Goal: Book appointment/travel/reservation

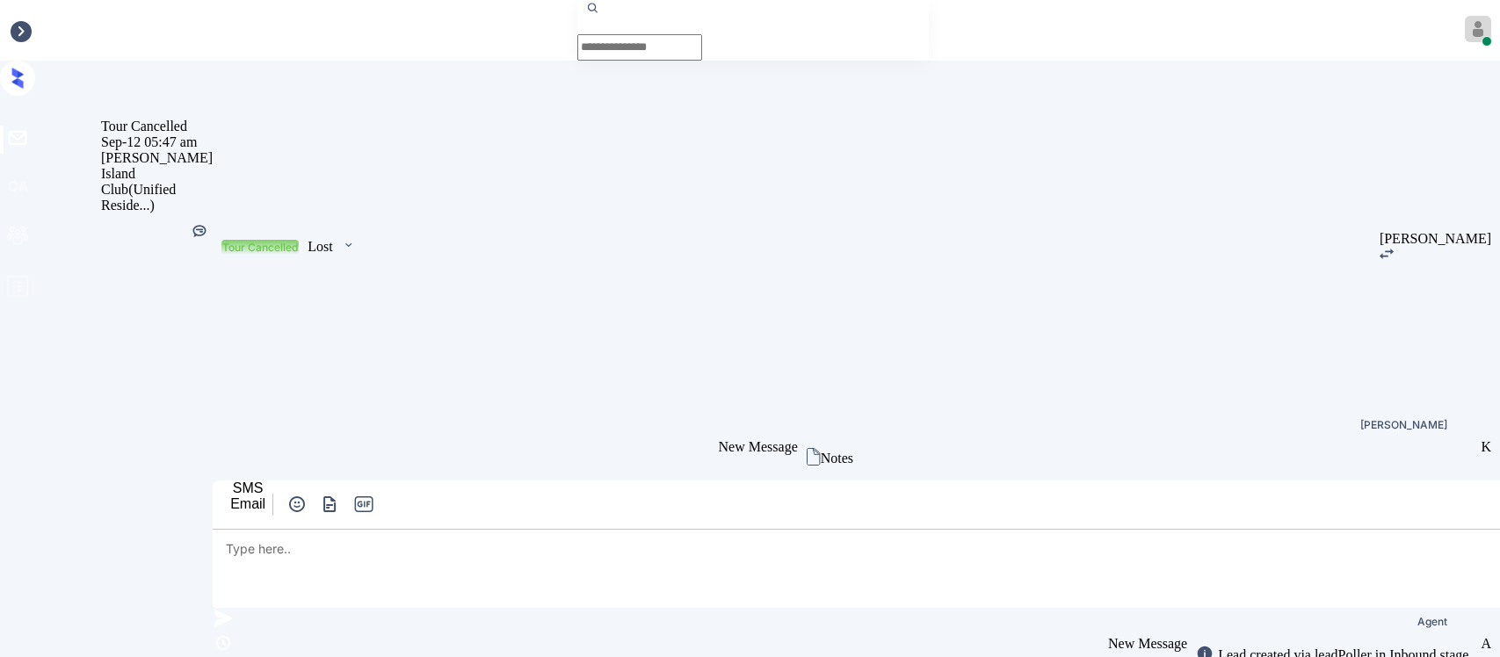
scroll to position [428, 0]
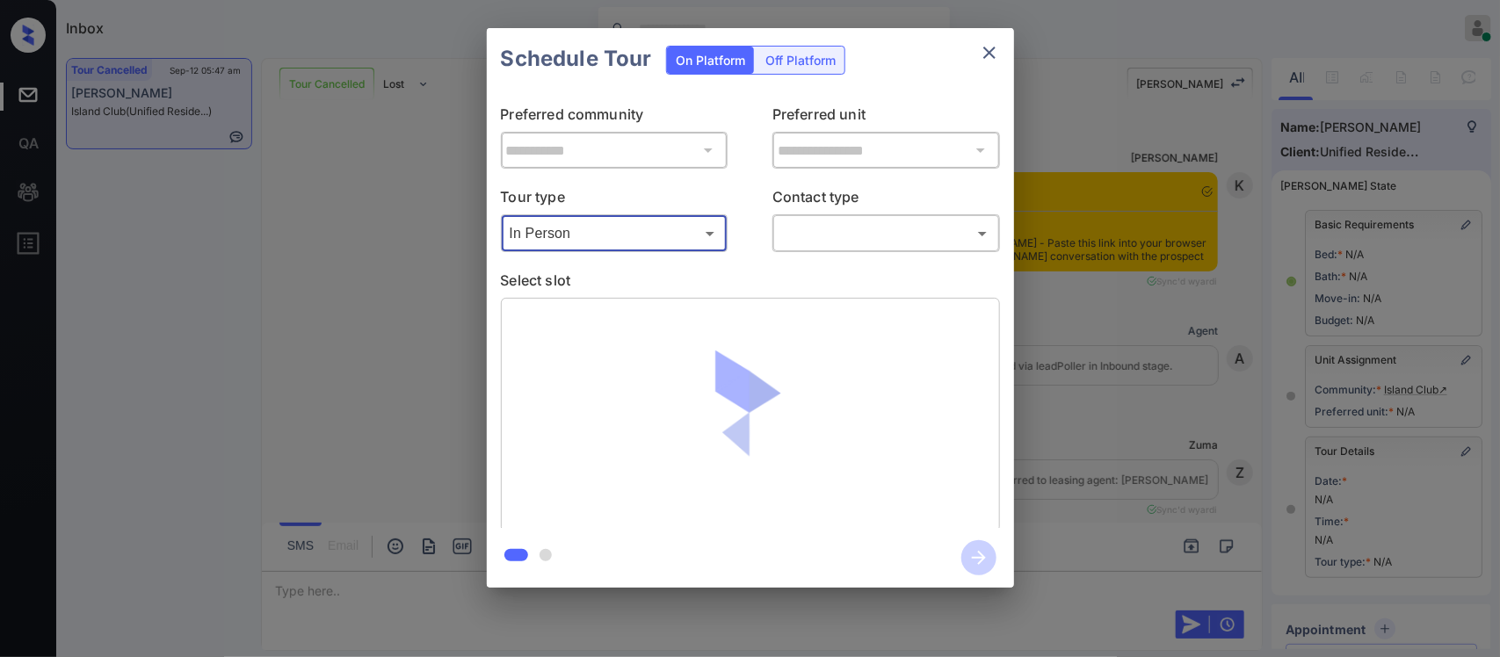
scroll to position [428, 0]
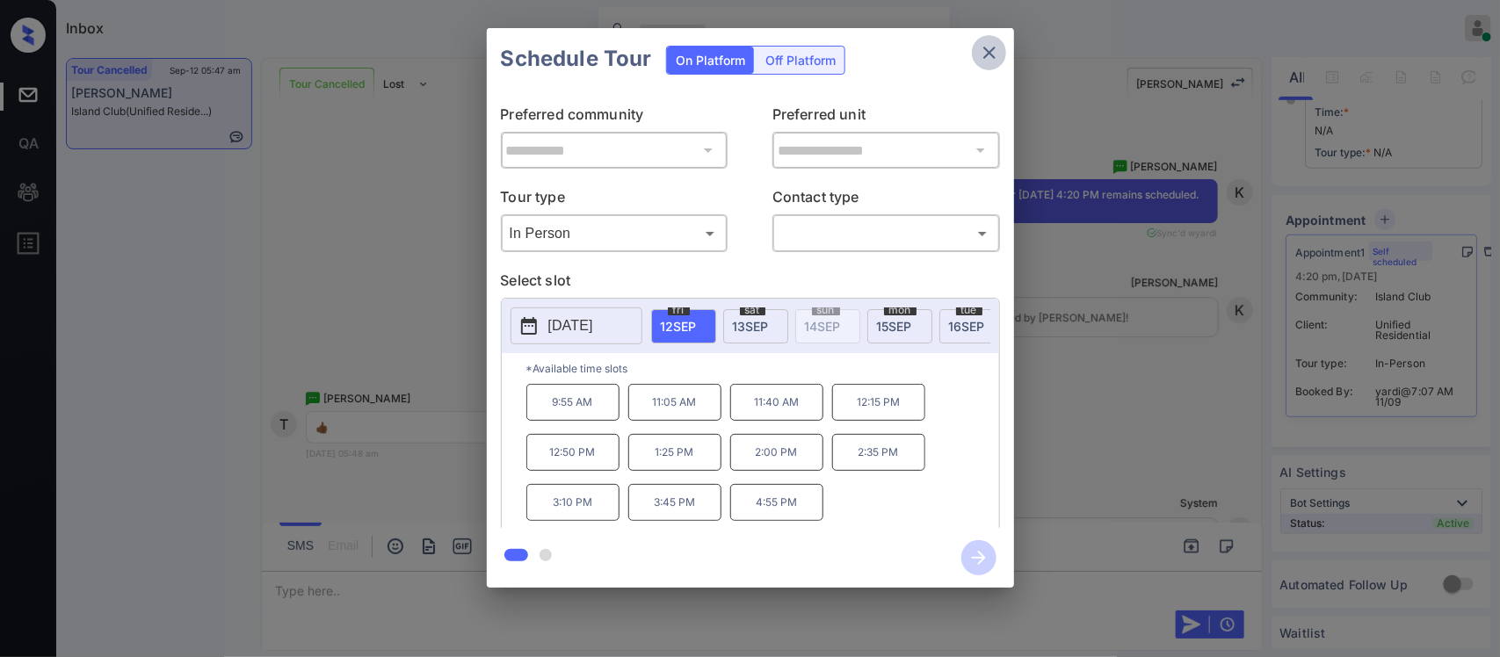
click at [988, 49] on icon "close" at bounding box center [989, 52] width 21 height 21
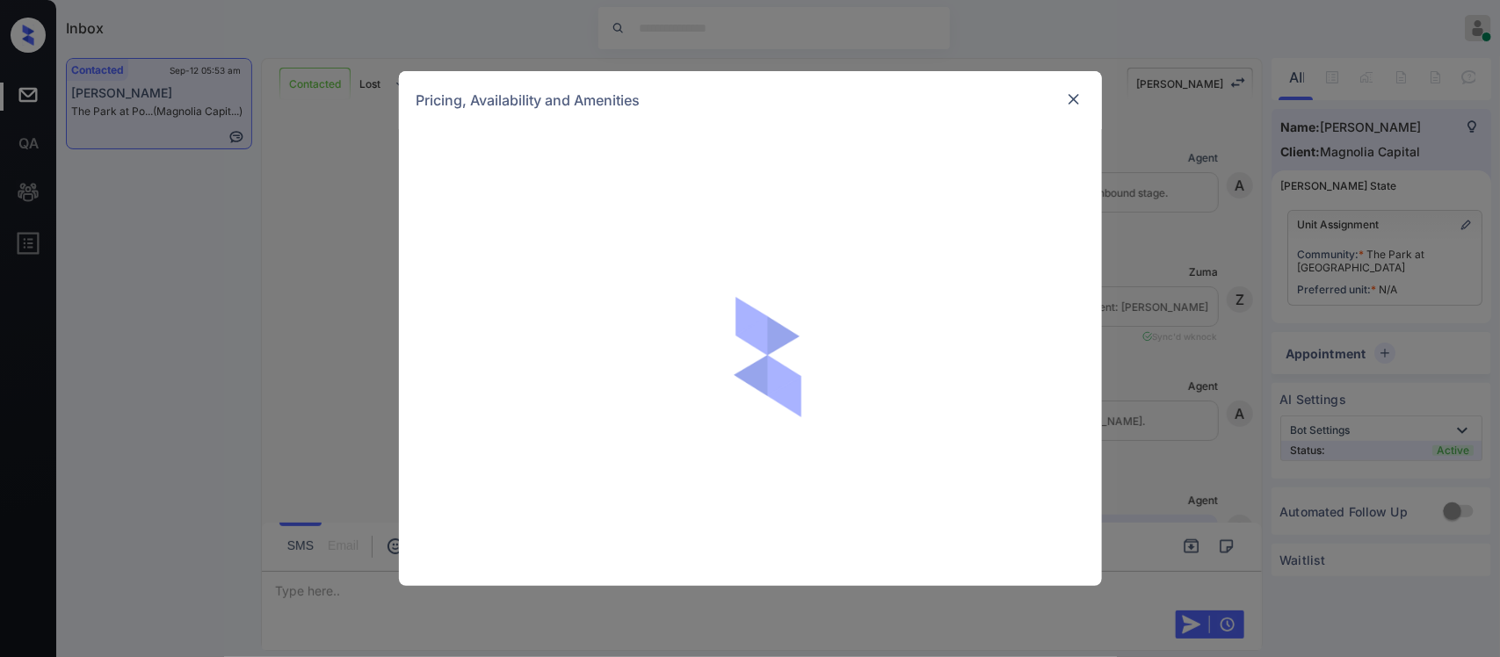
scroll to position [625, 0]
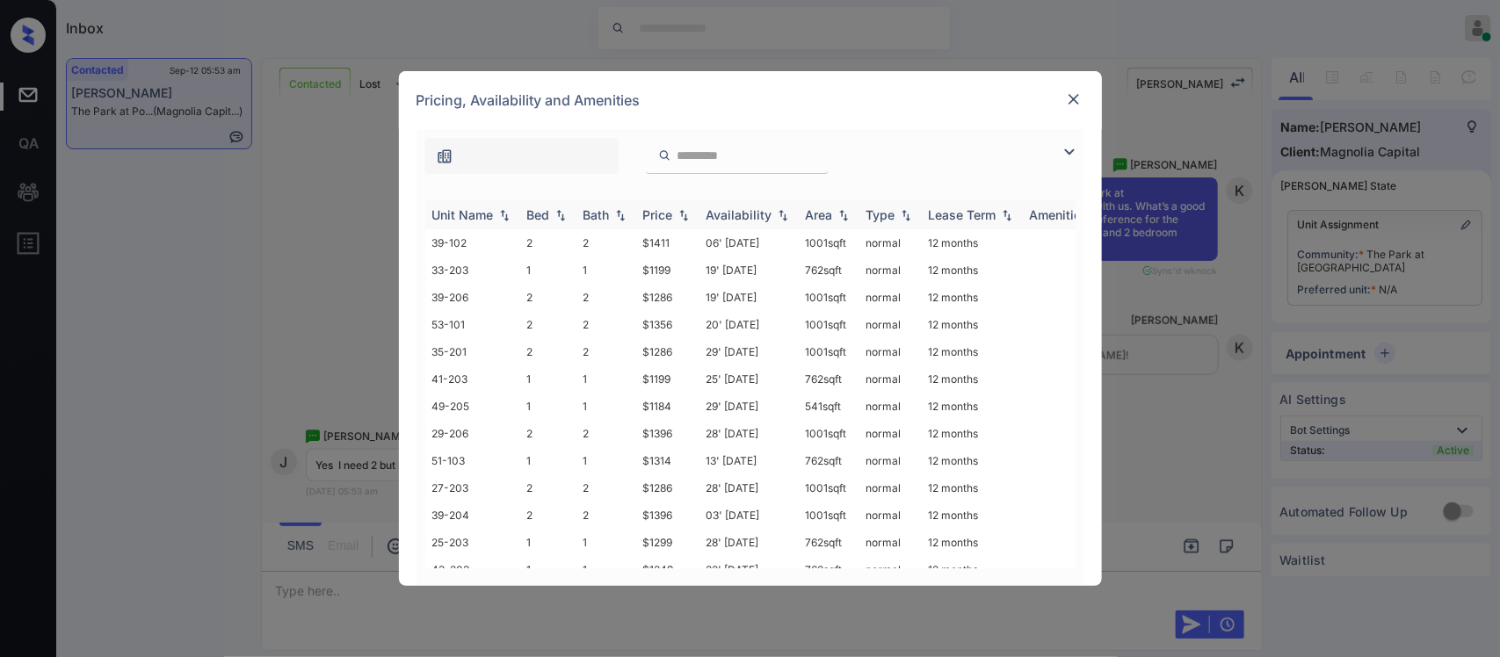
click at [665, 213] on div "Price" at bounding box center [658, 214] width 30 height 15
click at [683, 424] on td "$1286" at bounding box center [667, 433] width 63 height 27
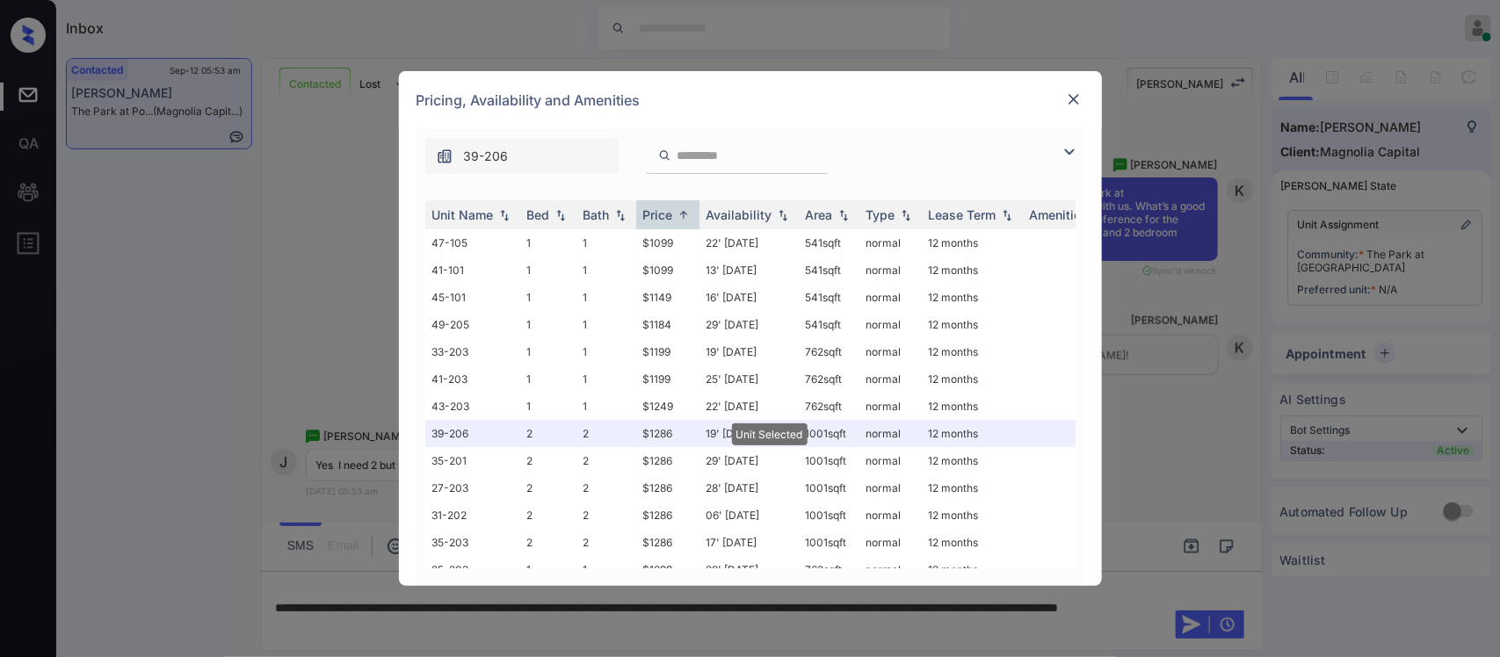
click at [1067, 104] on img at bounding box center [1074, 99] width 18 height 18
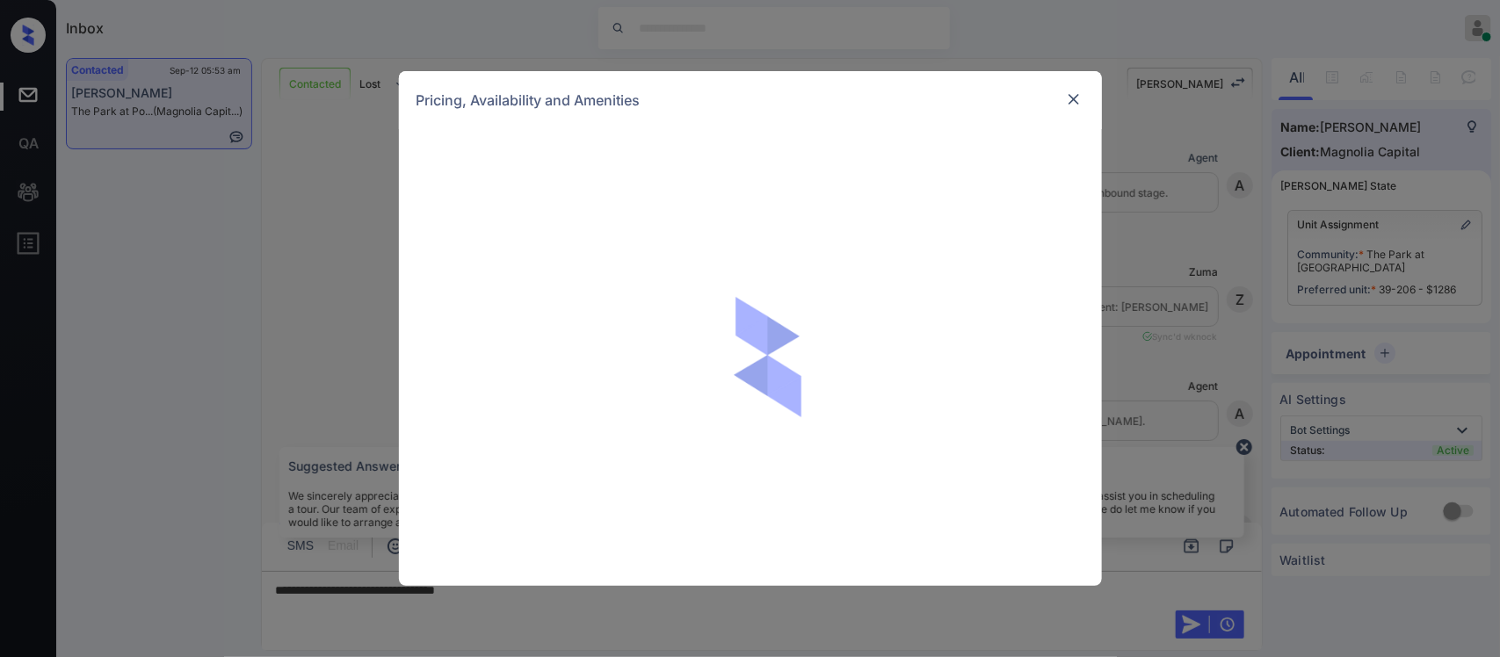
scroll to position [819, 0]
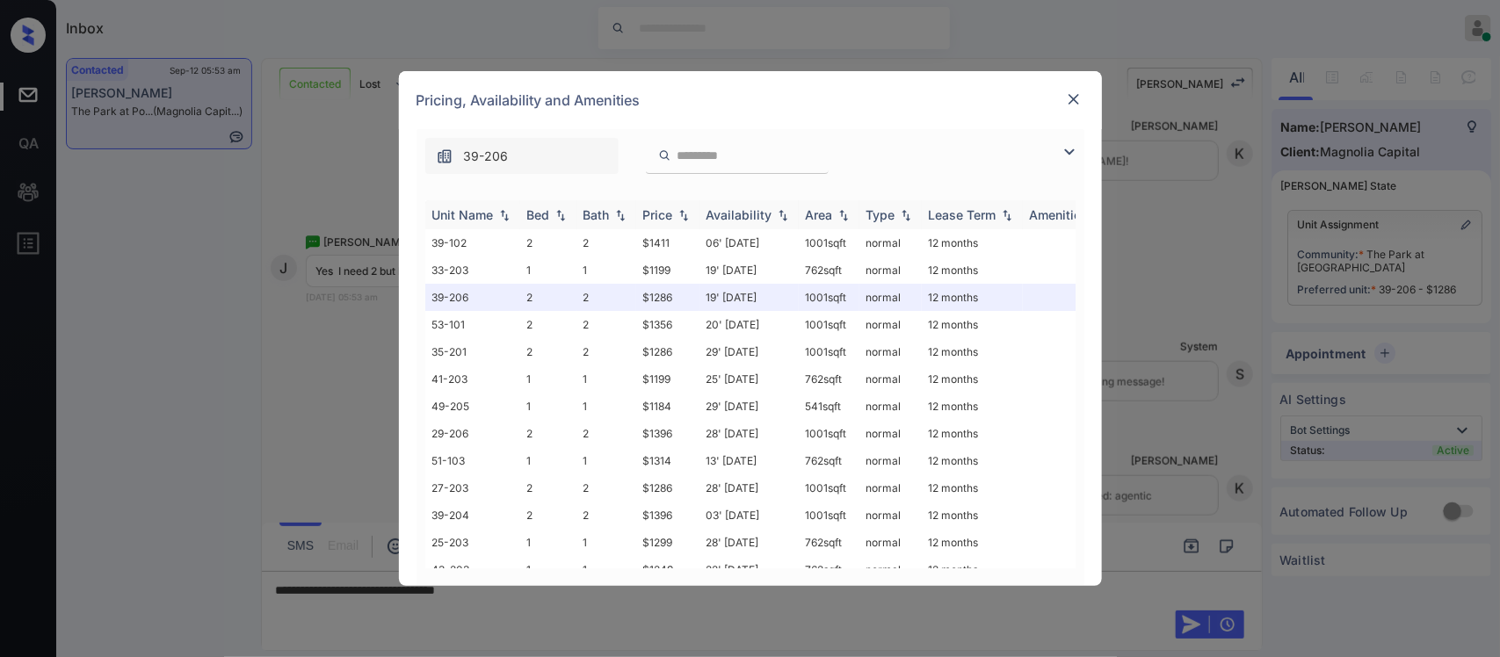
click at [659, 215] on div "Price" at bounding box center [658, 214] width 30 height 15
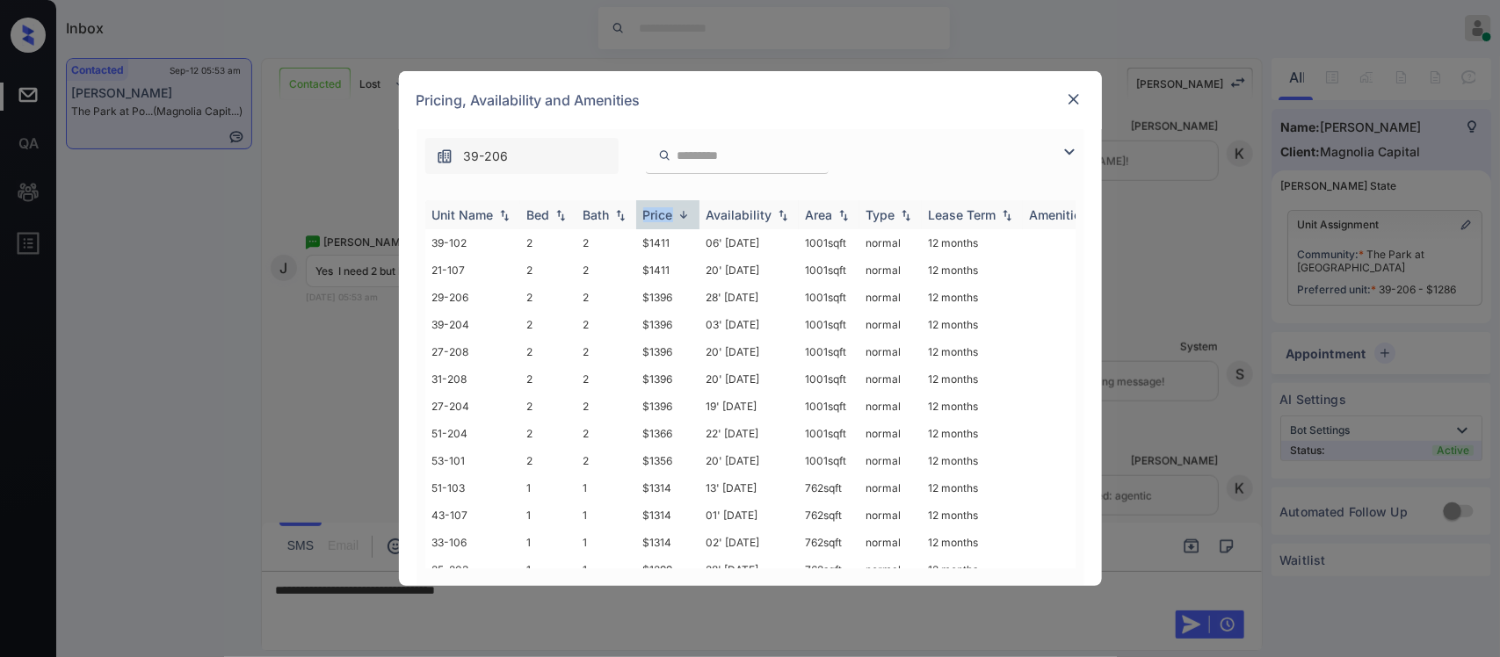
click at [659, 215] on div "Price" at bounding box center [658, 214] width 30 height 15
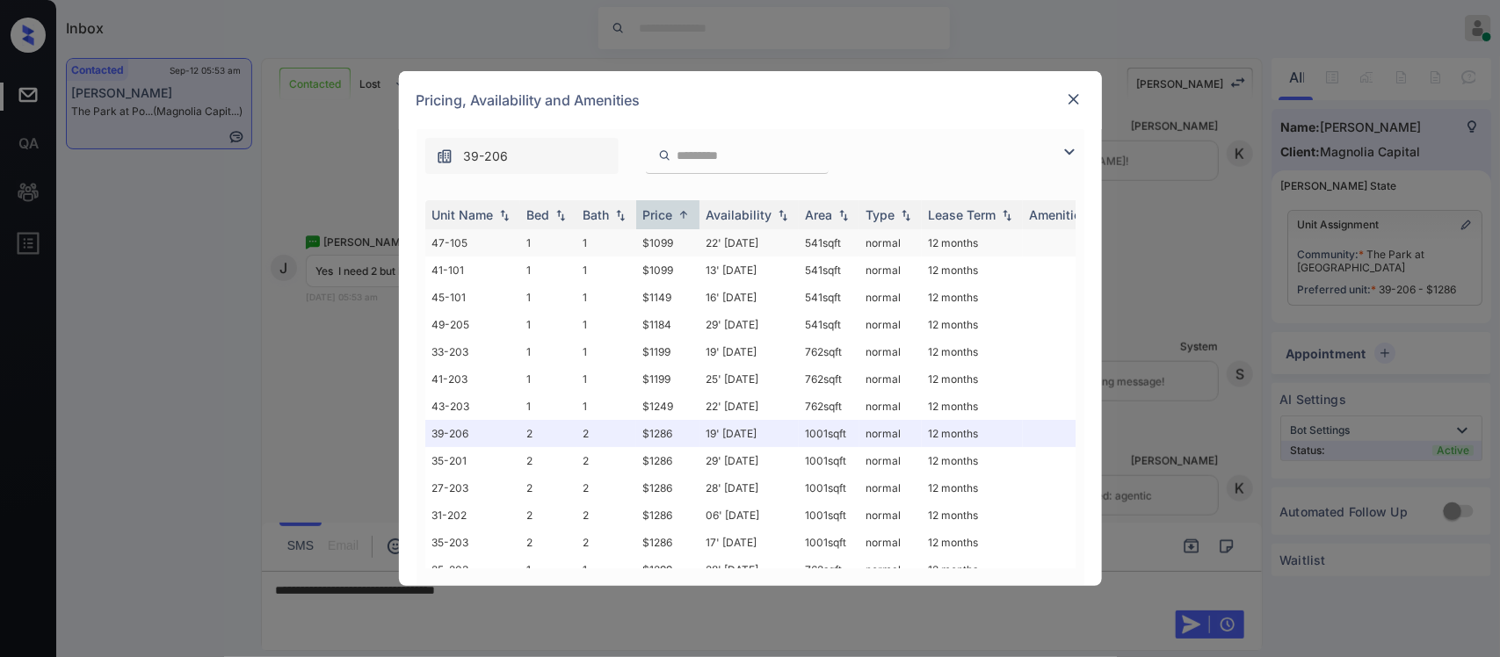
click at [690, 239] on td "$1099" at bounding box center [667, 242] width 63 height 27
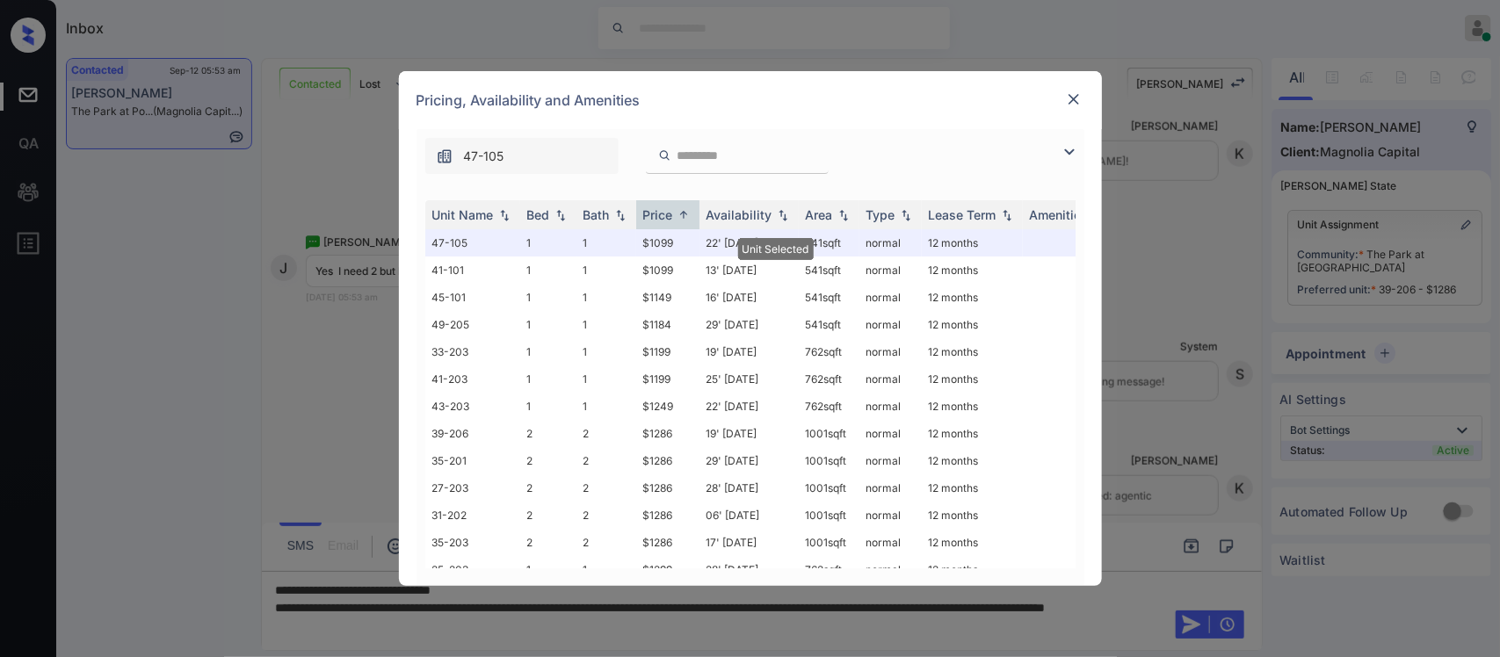
click at [1070, 98] on img at bounding box center [1074, 99] width 18 height 18
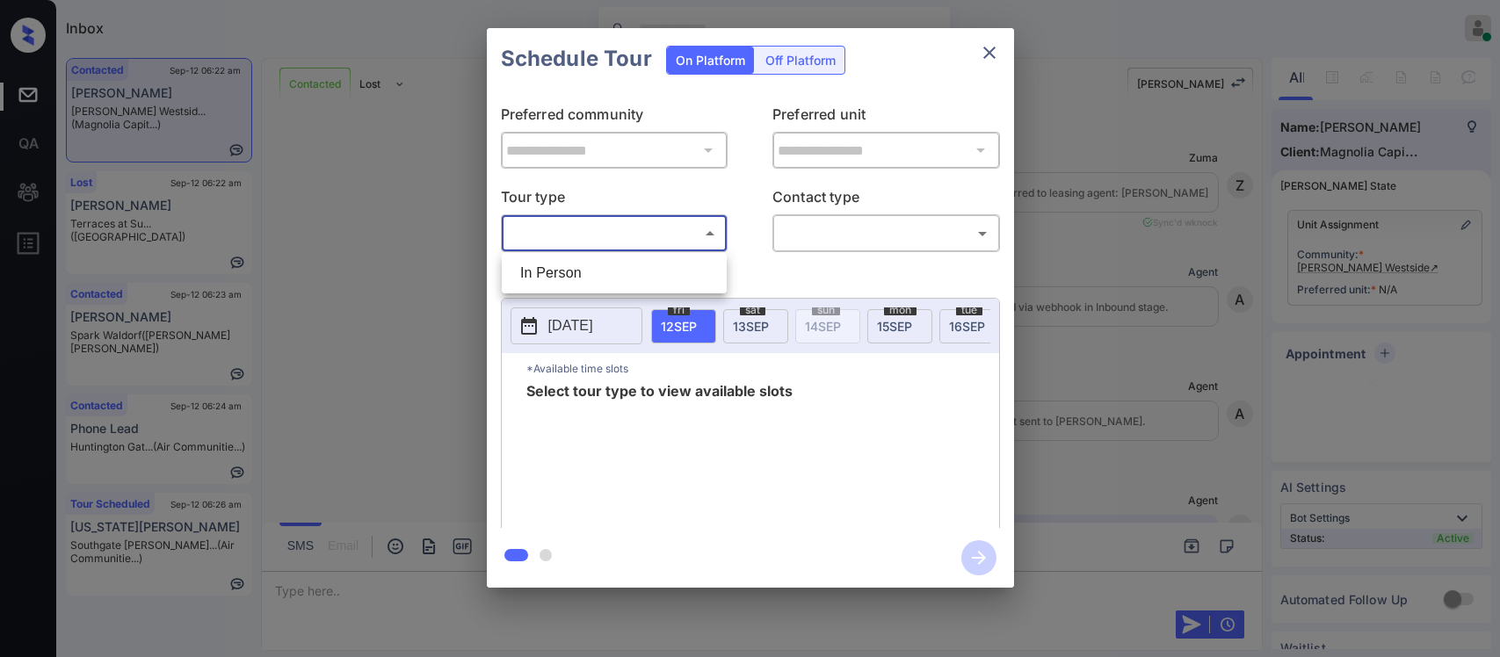
click at [670, 242] on body "Inbox [PERSON_NAME] Online Set yourself offline Set yourself on break Profile S…" at bounding box center [750, 328] width 1500 height 657
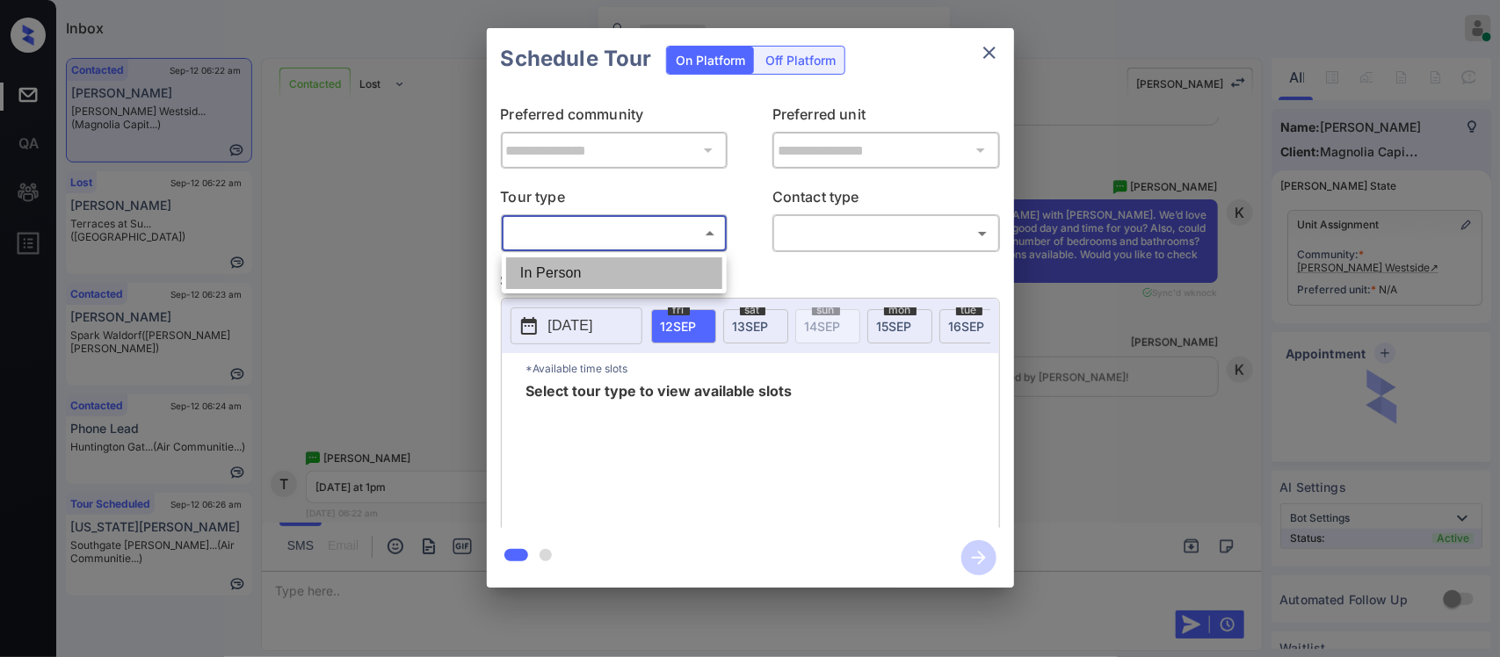
click at [660, 278] on li "In Person" at bounding box center [614, 273] width 216 height 32
type input "********"
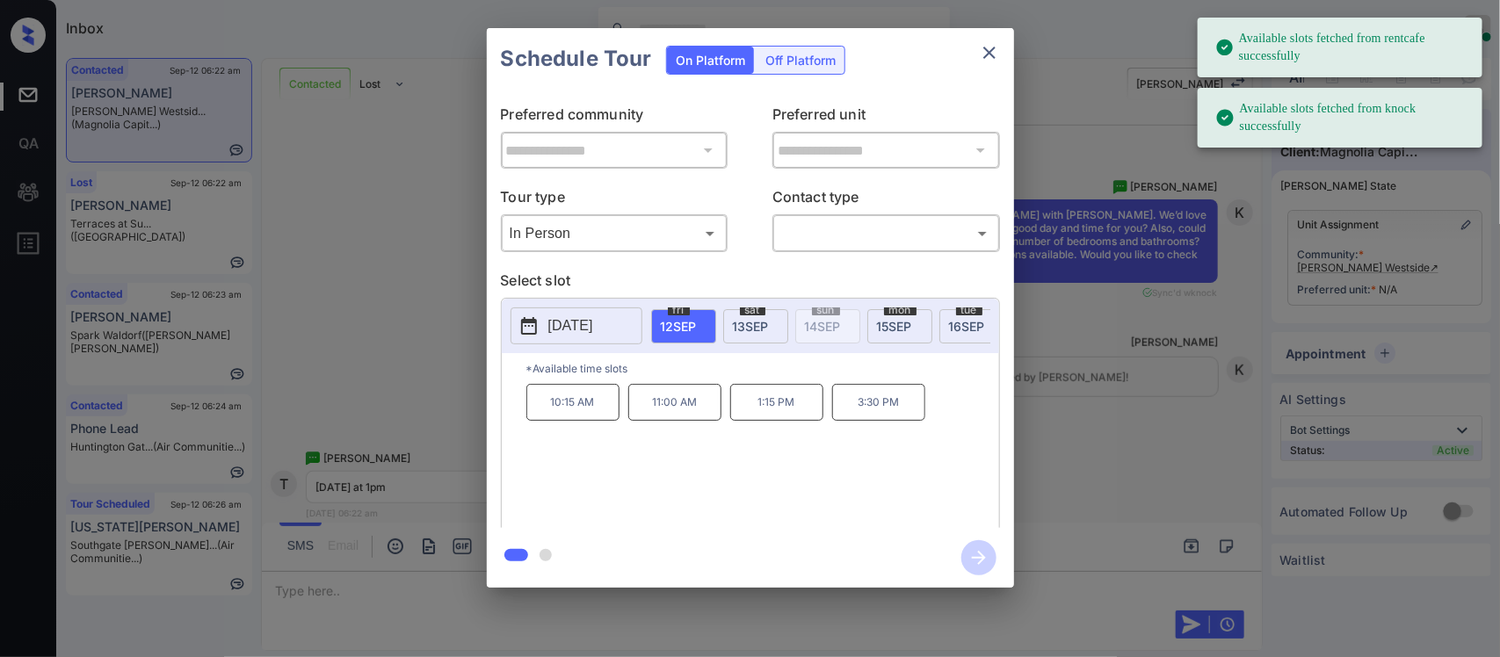
click at [892, 335] on div "mon 15 SEP" at bounding box center [899, 326] width 65 height 34
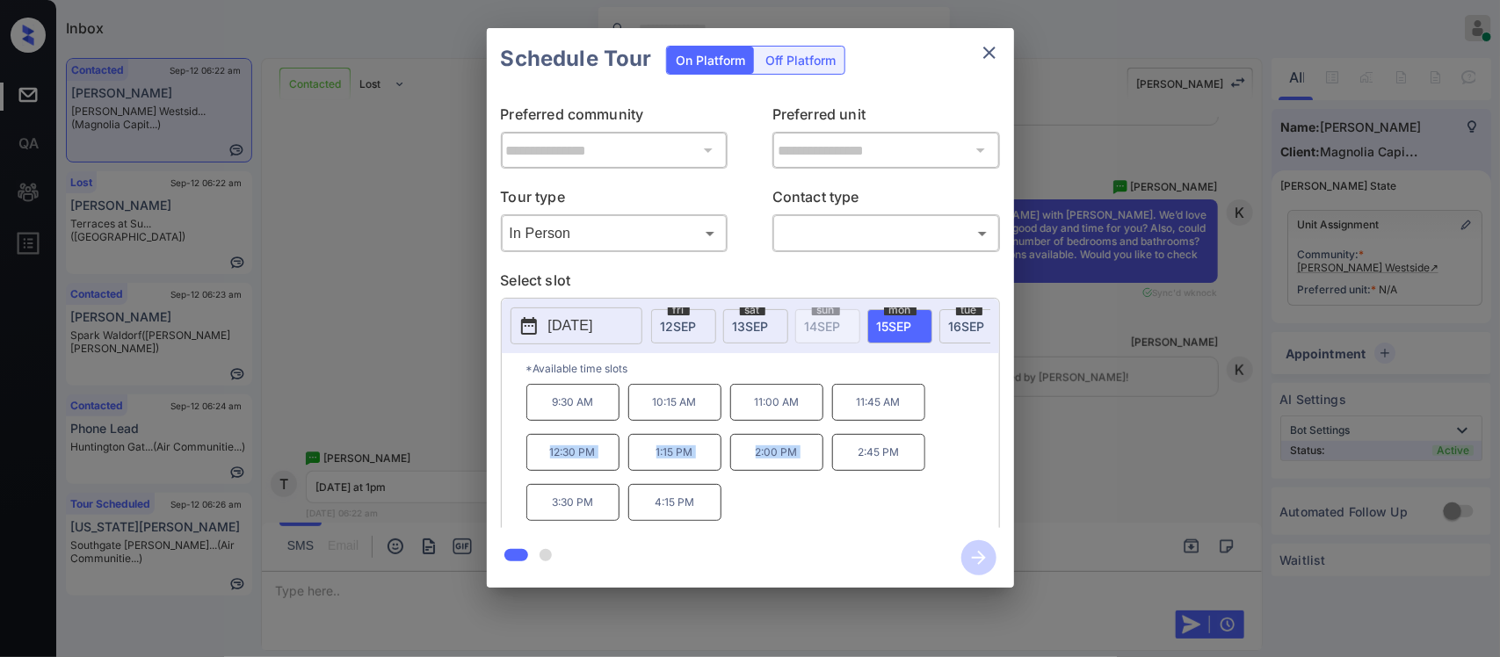
drag, startPoint x: 537, startPoint y: 464, endPoint x: 835, endPoint y: 464, distance: 298.7
click at [835, 464] on div "9:30 AM 10:15 AM 11:00 AM 11:45 AM 12:30 PM 1:15 PM 2:00 PM 2:45 PM 3:30 PM 4:1…" at bounding box center [762, 454] width 473 height 141
copy div "12:30 PM 1:15 PM 2:00 PM"
click at [1179, 521] on div "**********" at bounding box center [750, 308] width 1500 height 616
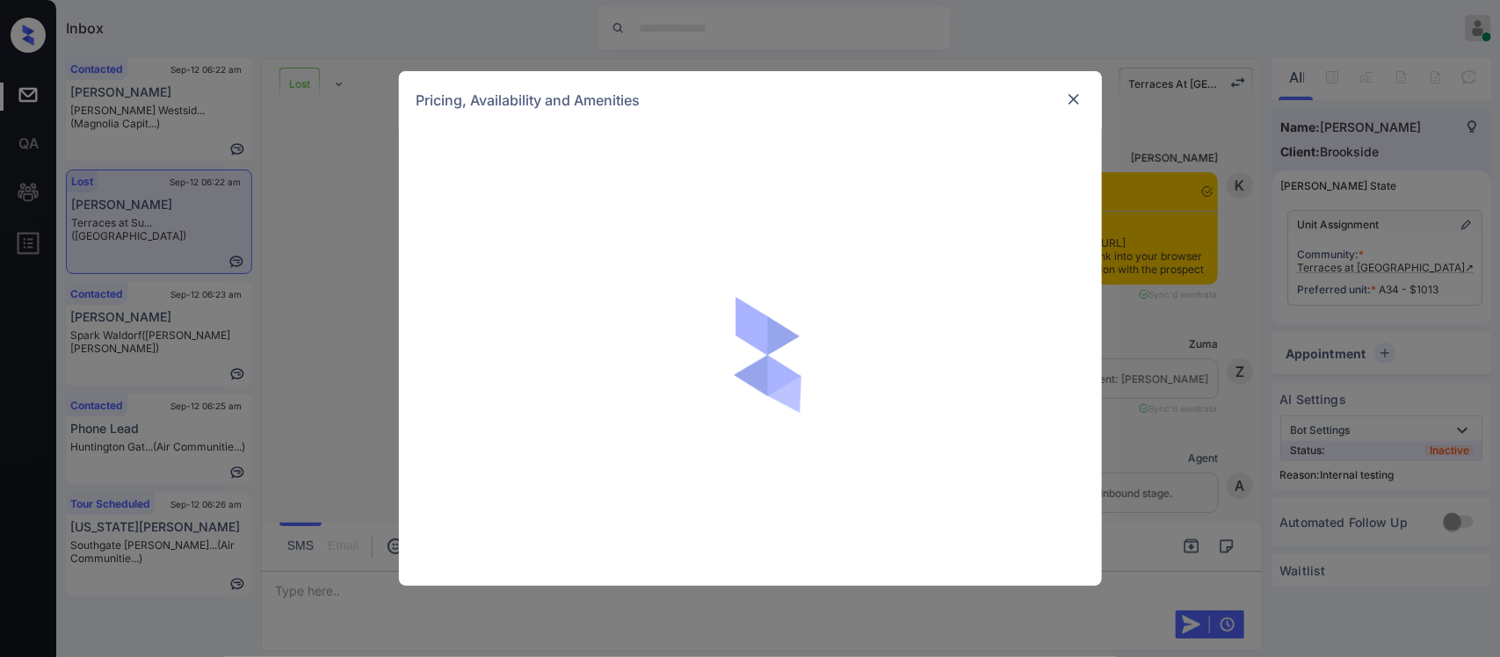
scroll to position [23711, 0]
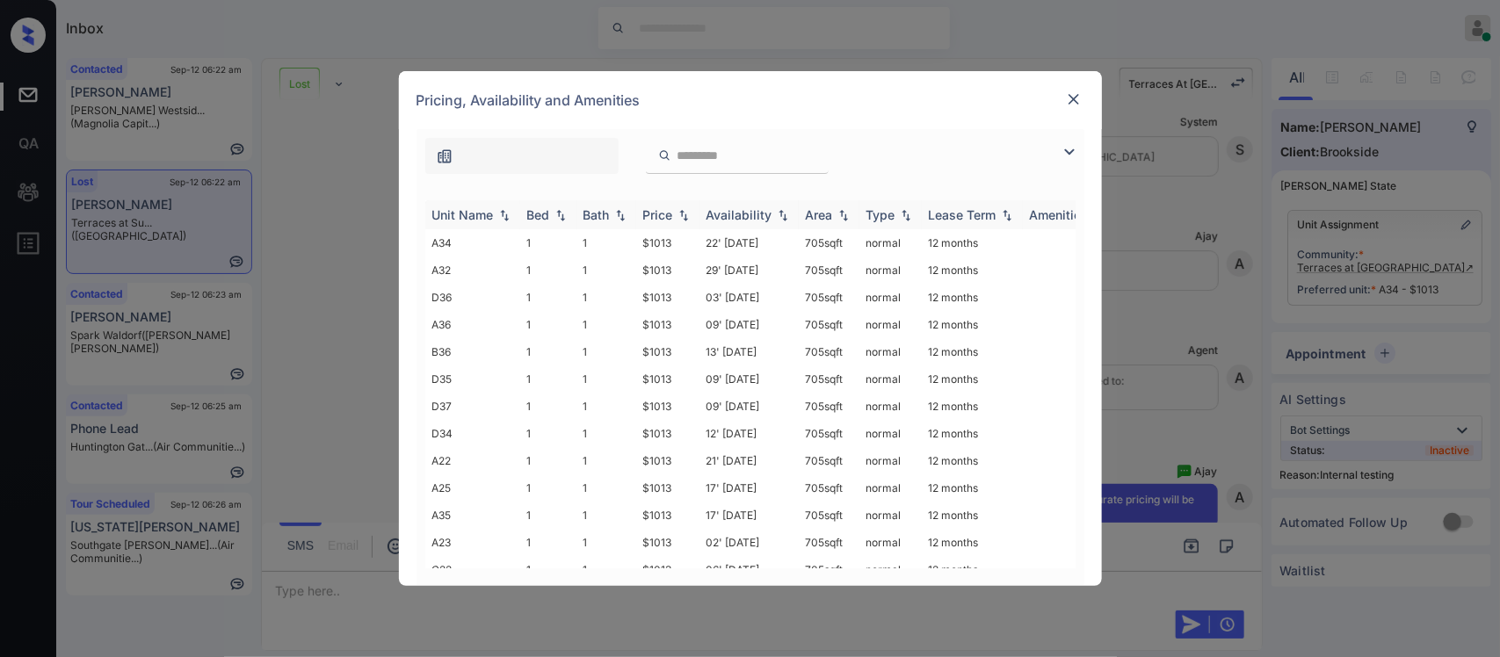
click at [664, 225] on th "Price" at bounding box center [667, 214] width 63 height 29
click at [1073, 95] on img at bounding box center [1074, 99] width 18 height 18
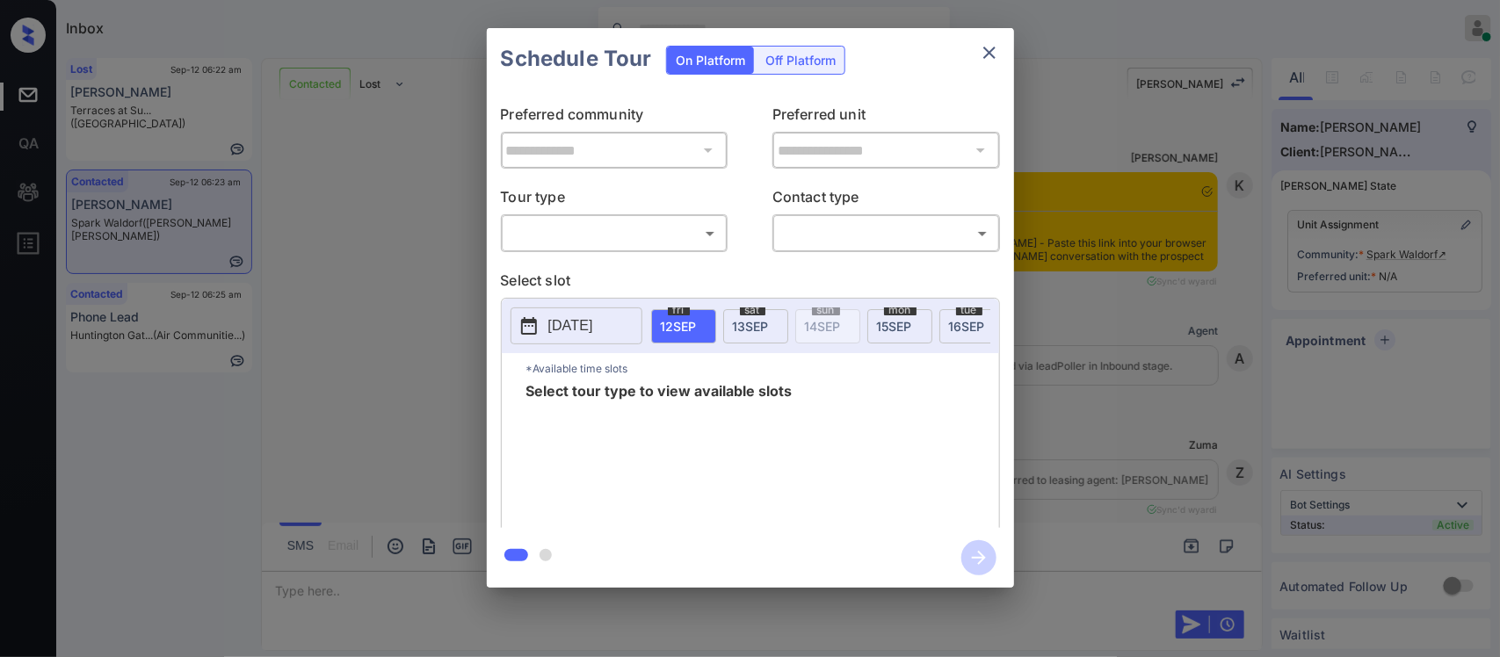
scroll to position [1003, 0]
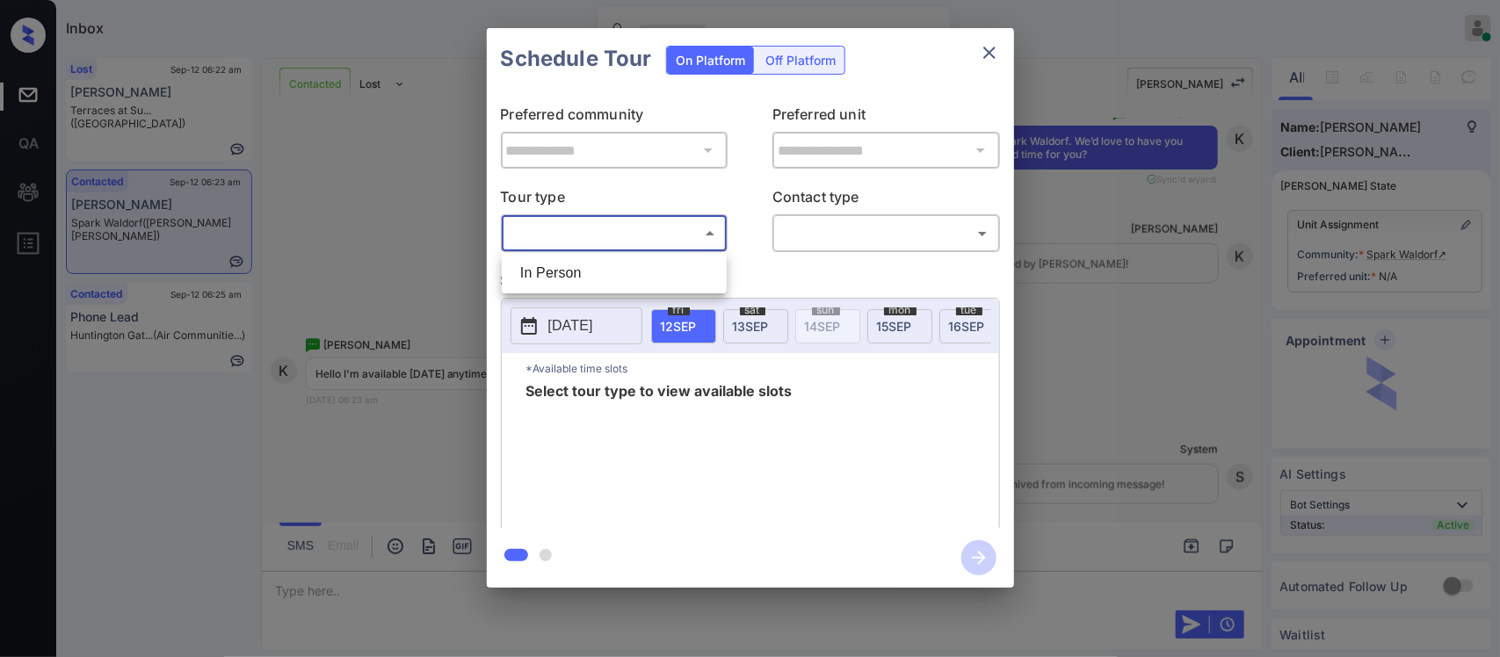
click at [668, 243] on body "Inbox Almas Zainab Online Set yourself offline Set yourself on break Profile Sw…" at bounding box center [750, 328] width 1500 height 657
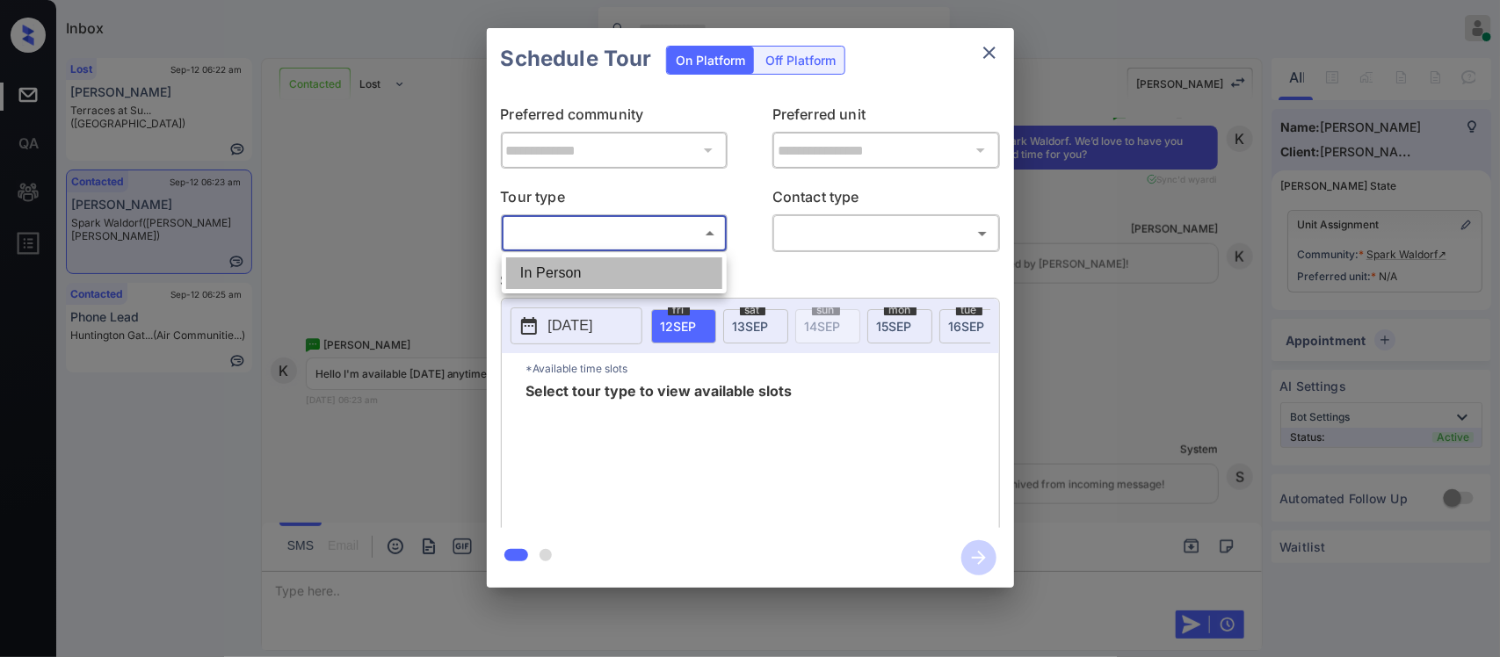
click at [665, 274] on li "In Person" at bounding box center [614, 273] width 216 height 32
type input "********"
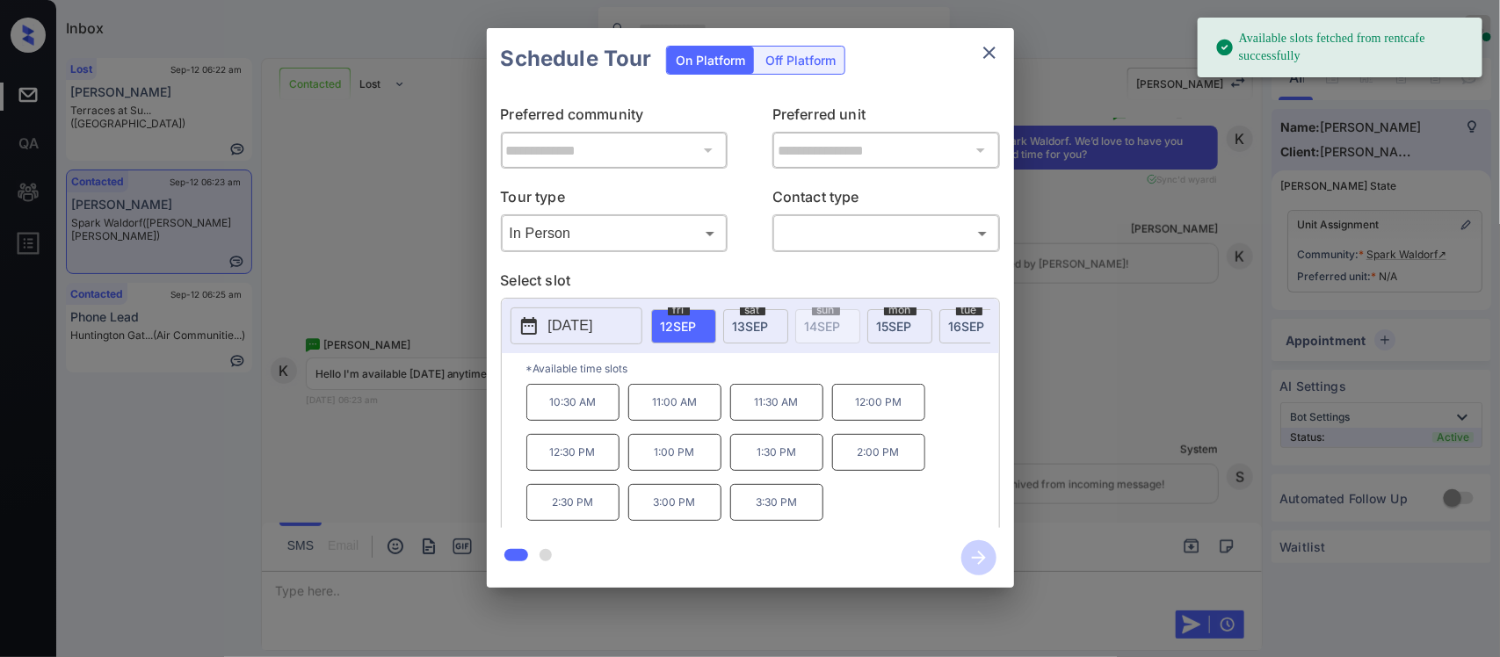
click at [901, 331] on span "15 SEP" at bounding box center [894, 326] width 35 height 15
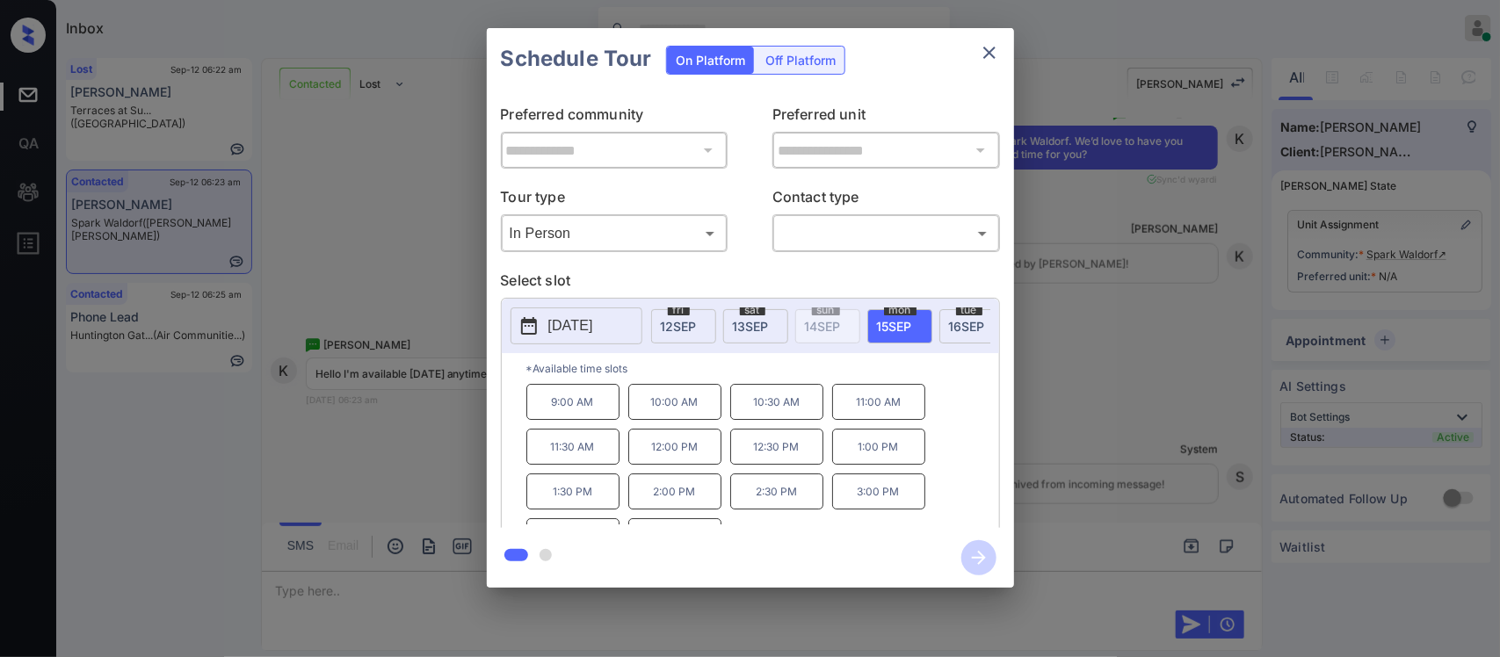
click at [1133, 429] on div "**********" at bounding box center [750, 308] width 1500 height 616
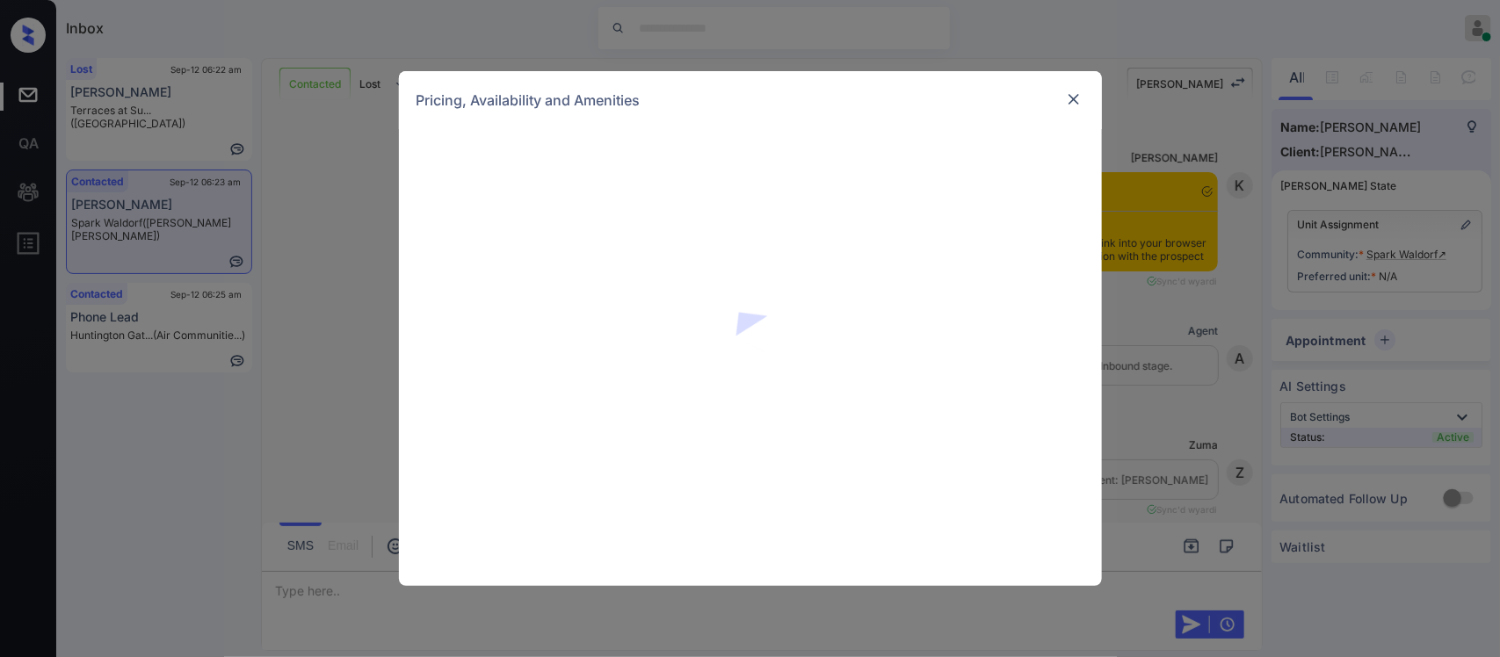
scroll to position [931, 0]
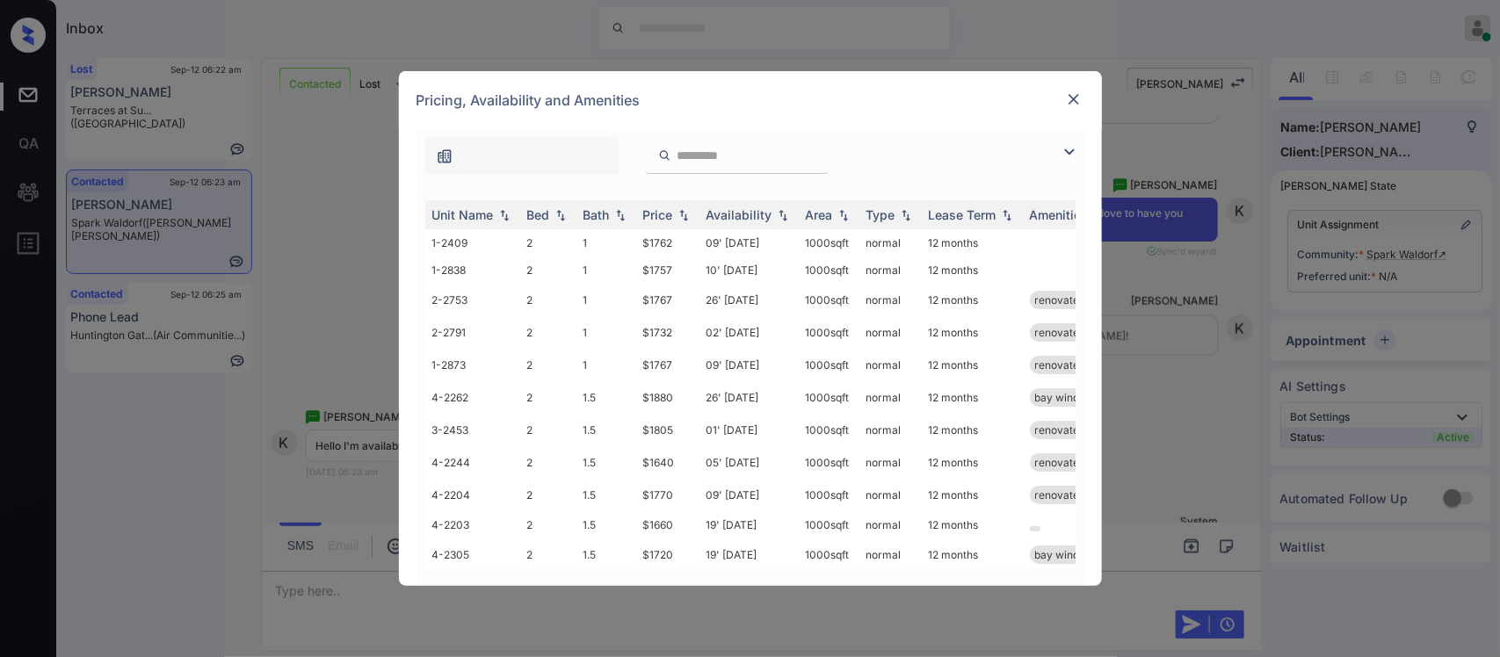
click at [676, 202] on th "Price" at bounding box center [667, 214] width 63 height 29
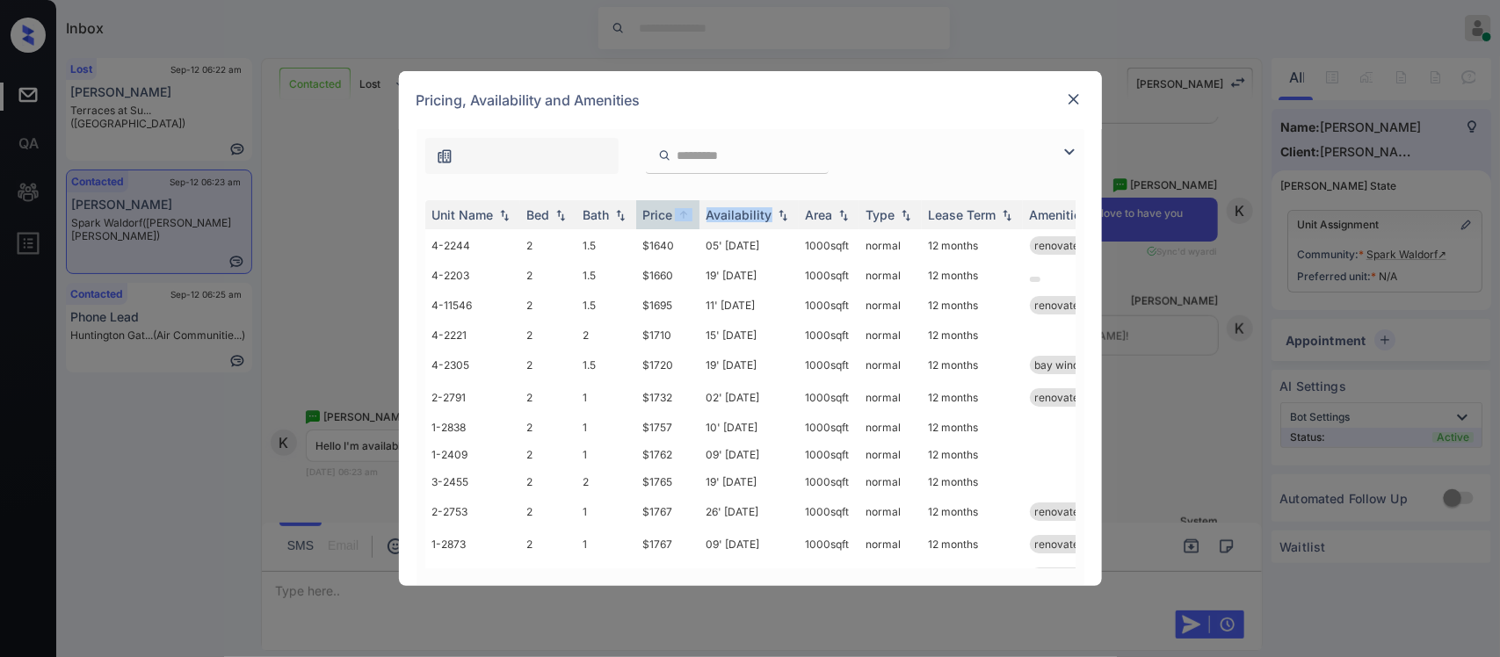
scroll to position [159, 0]
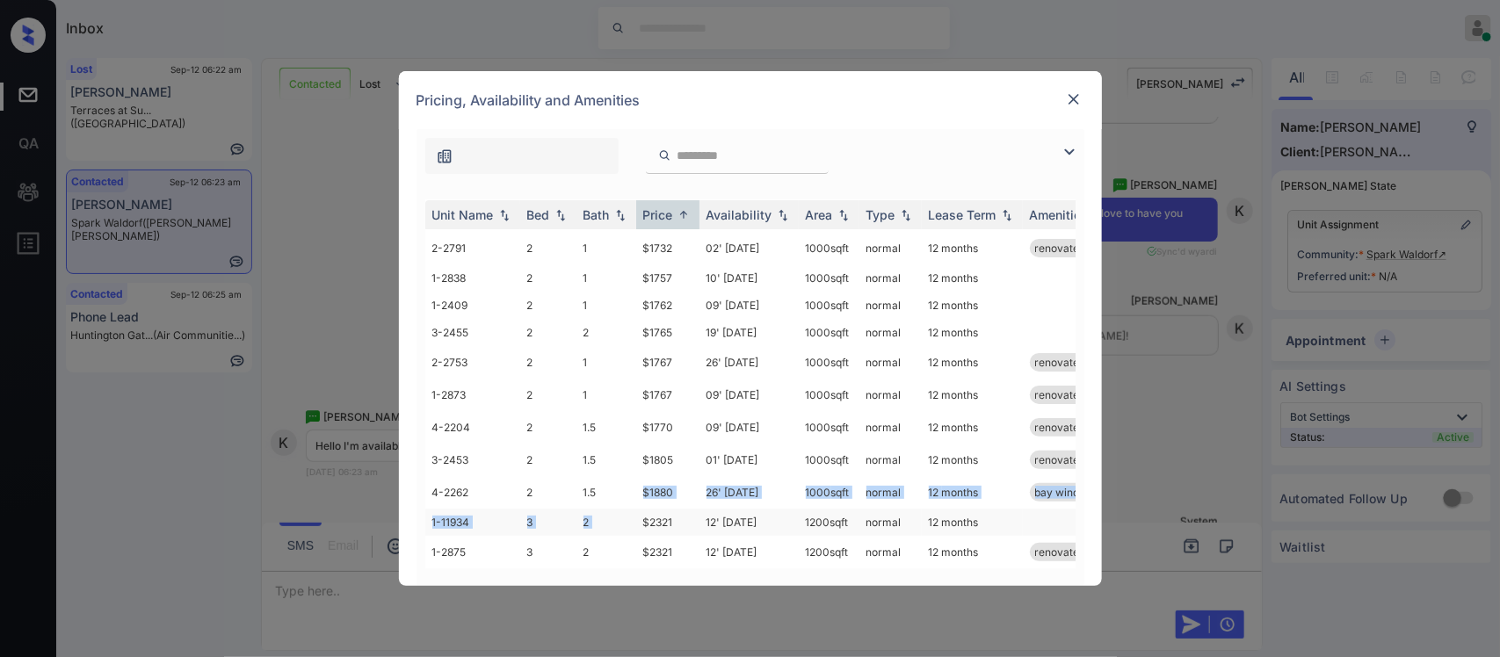
drag, startPoint x: 640, startPoint y: 490, endPoint x: 644, endPoint y: 498, distance: 9.0
click at [644, 498] on tbody "4-2244 2 1.5 $1640 05' Sep 25 1000 sqft normal 12 months renovated 4-2203 2 1.5…" at bounding box center [884, 324] width 918 height 488
click at [644, 509] on td "$2321" at bounding box center [667, 522] width 63 height 27
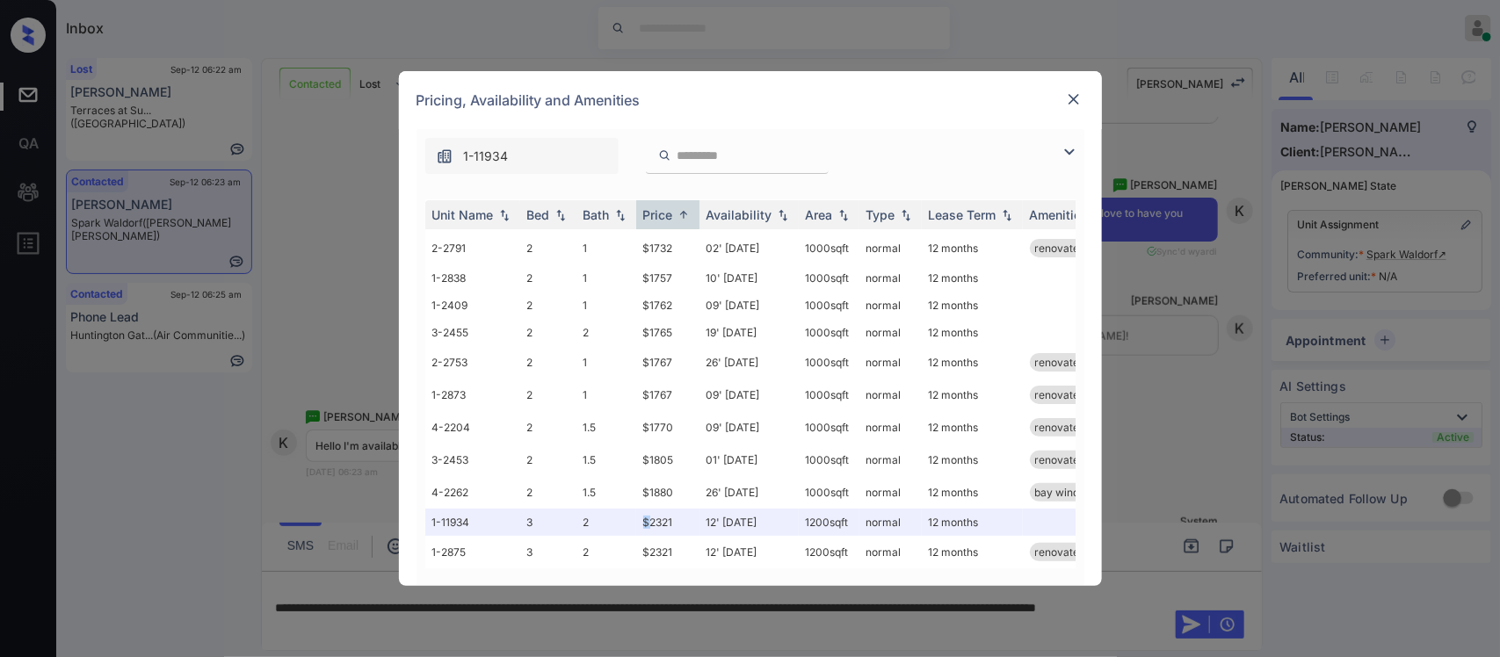
click at [1077, 105] on img at bounding box center [1074, 99] width 18 height 18
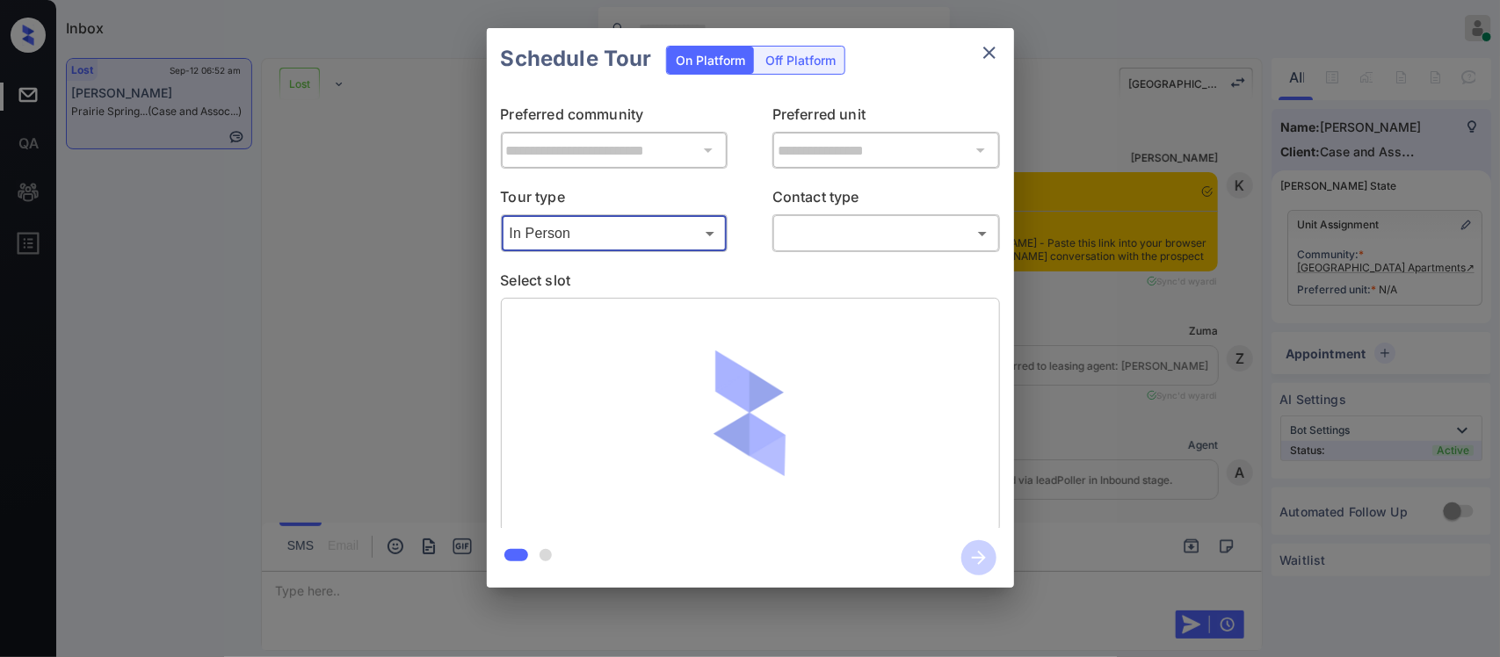
scroll to position [9165, 0]
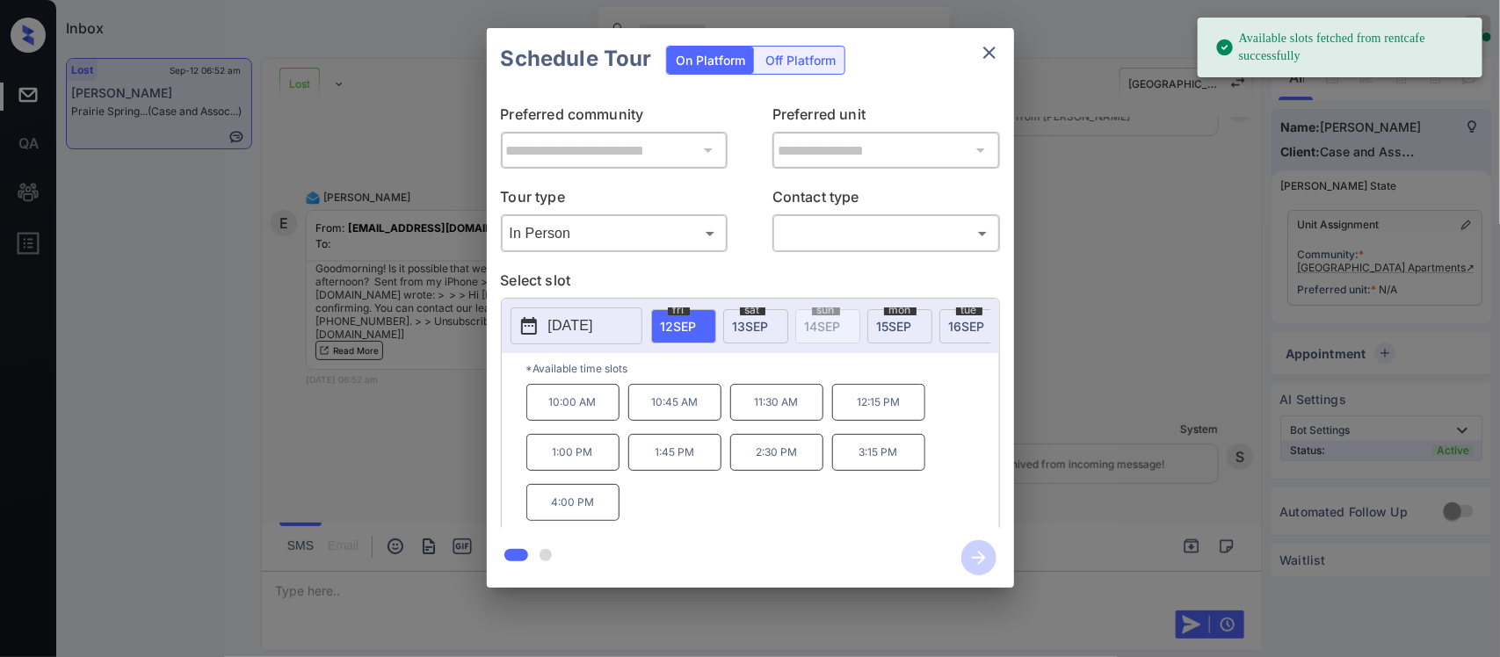
click at [726, 327] on div "[DATE]" at bounding box center [755, 326] width 65 height 34
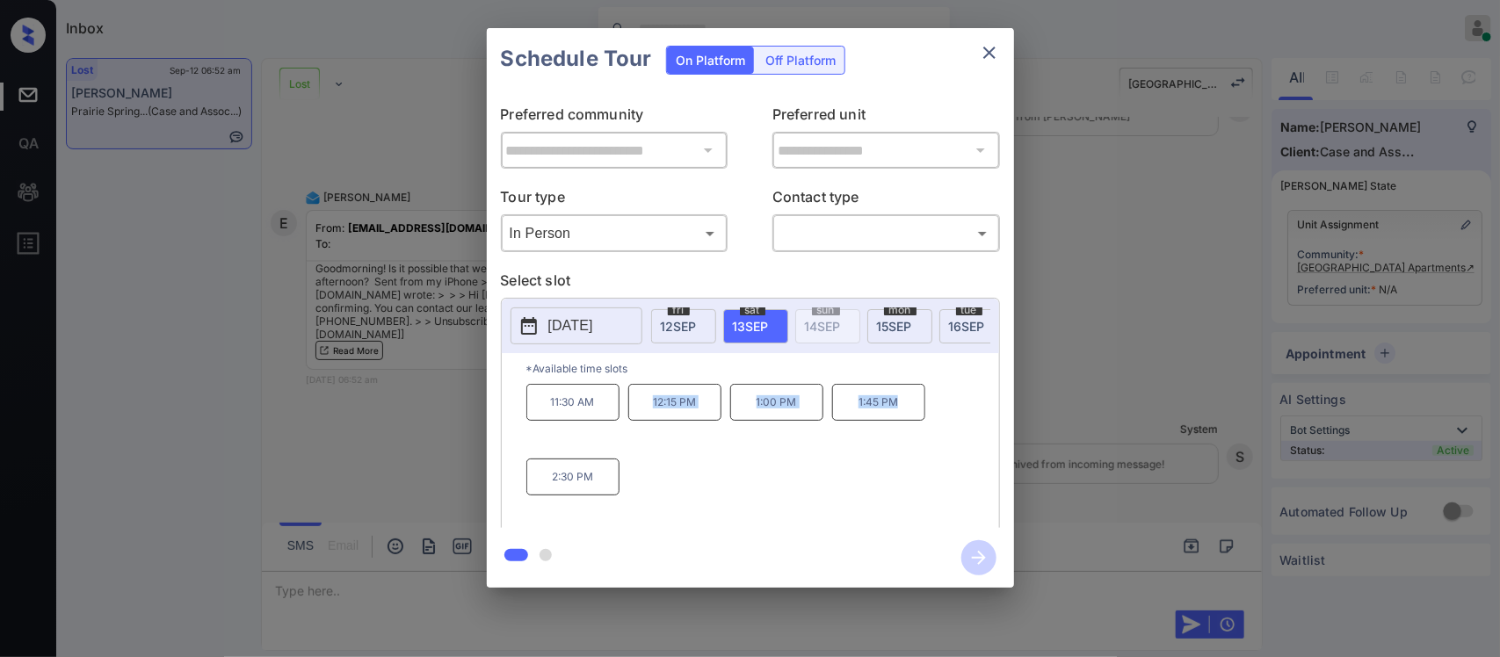
drag, startPoint x: 644, startPoint y: 423, endPoint x: 914, endPoint y: 418, distance: 269.7
click at [914, 418] on div "11:30 AM 12:15 PM 1:00 PM 1:45 PM 2:30 PM" at bounding box center [762, 454] width 473 height 141
copy div "12:15 PM 1:00 PM 1:45 PM"
click at [1156, 435] on div "**********" at bounding box center [750, 308] width 1500 height 616
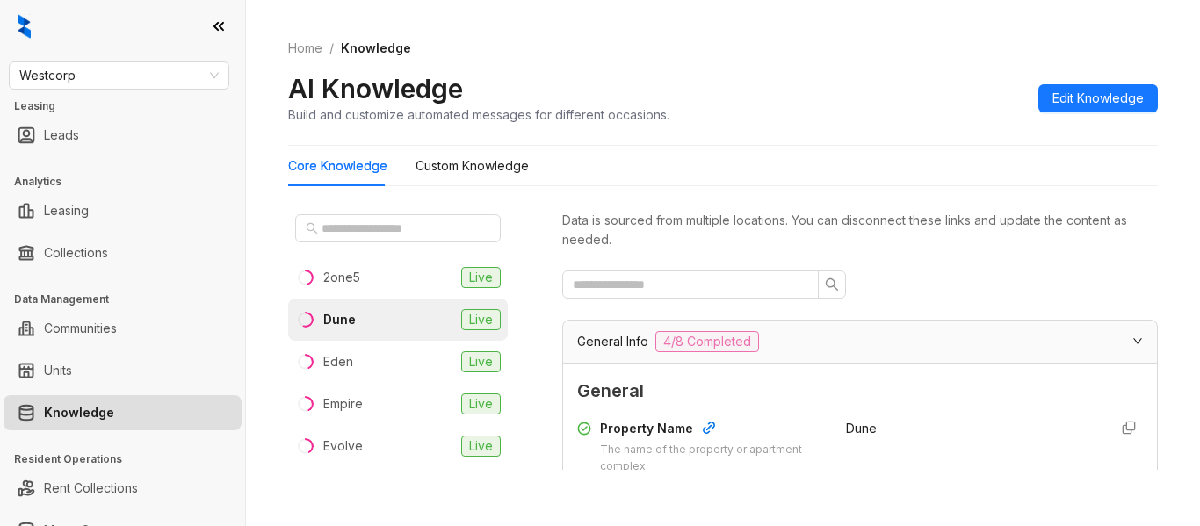
click at [102, 80] on span "Westcorp" at bounding box center [118, 75] width 199 height 26
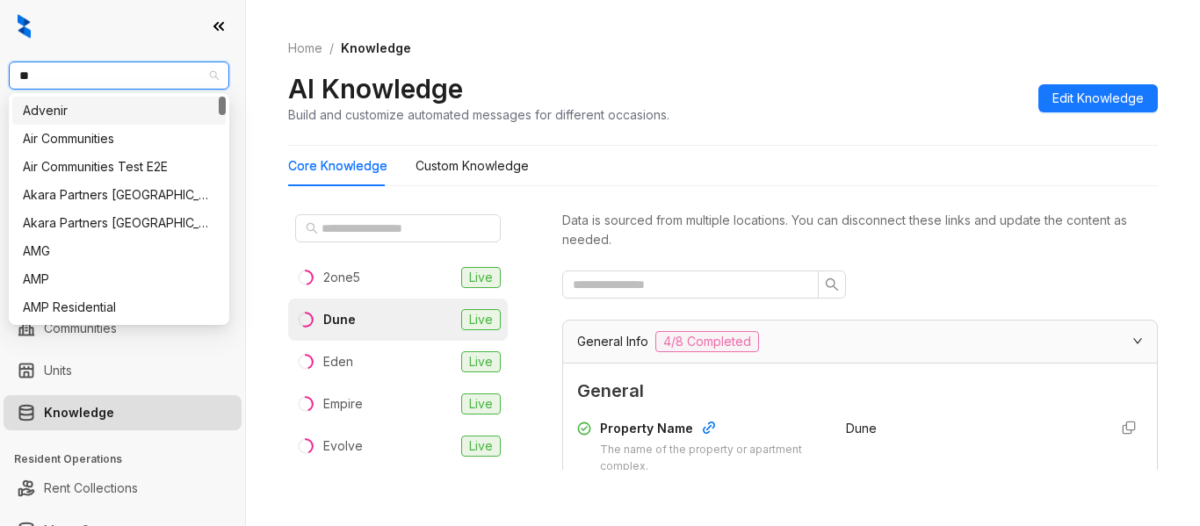
type input "***"
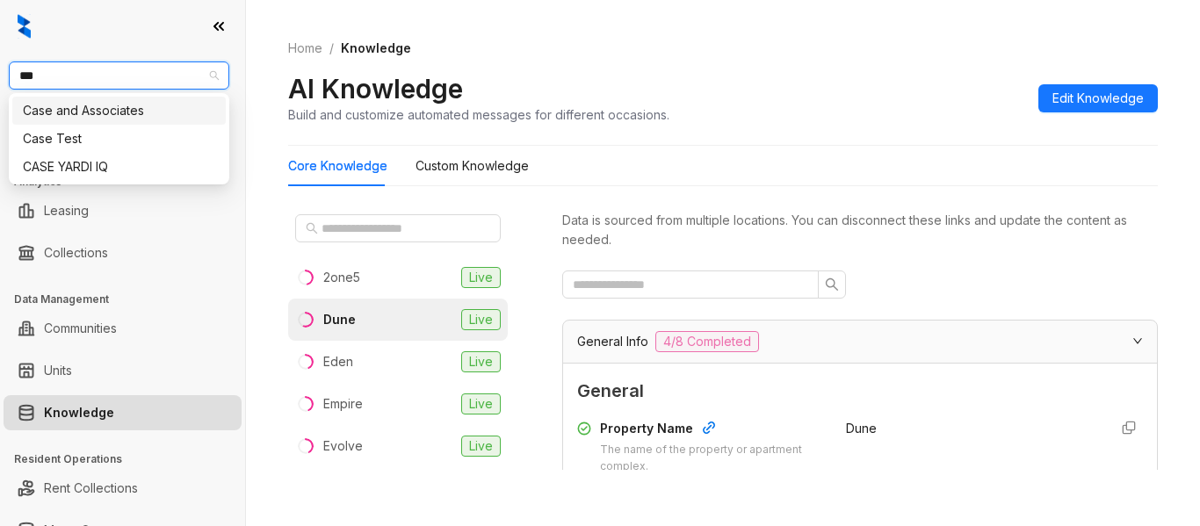
click at [112, 111] on div "Case and Associates" at bounding box center [119, 110] width 192 height 19
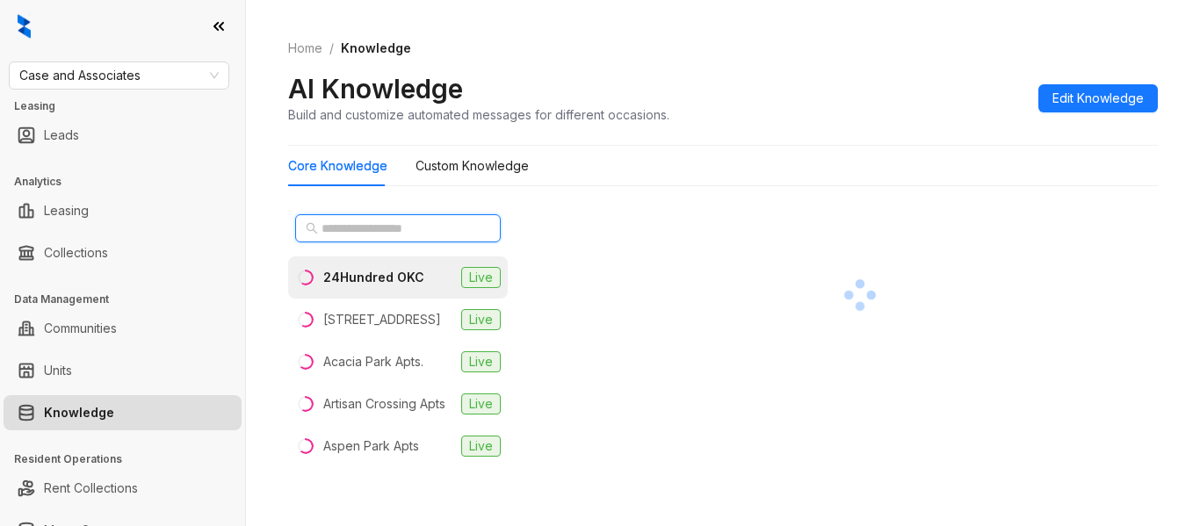
click at [432, 228] on input "text" at bounding box center [399, 228] width 155 height 19
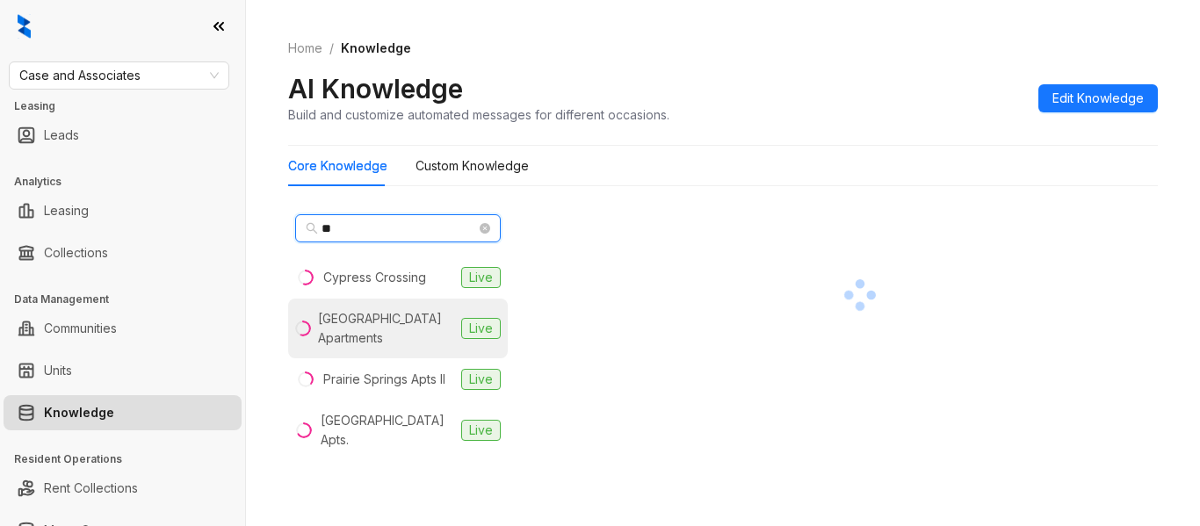
type input "**"
click at [401, 350] on li "[GEOGRAPHIC_DATA] Apartments Live" at bounding box center [398, 329] width 220 height 60
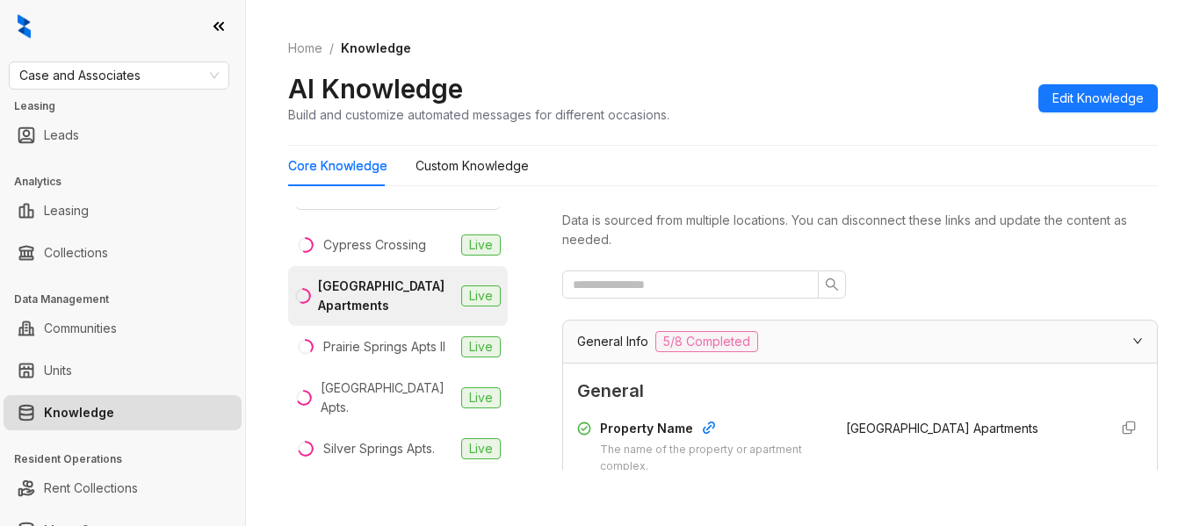
scroll to position [229, 0]
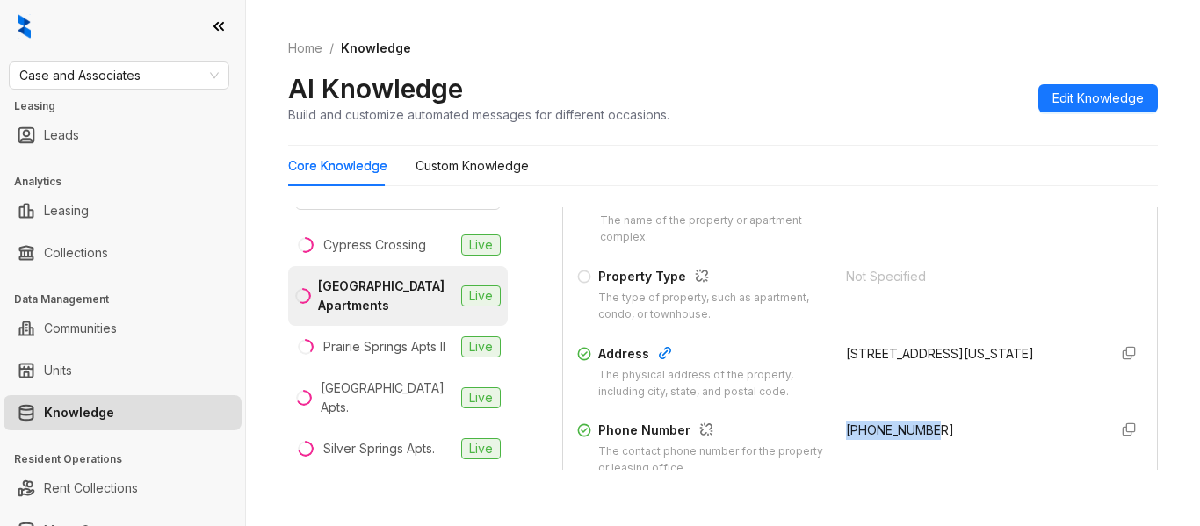
drag, startPoint x: 830, startPoint y: 425, endPoint x: 925, endPoint y: 429, distance: 94.9
click at [925, 429] on div "+14057222727" at bounding box center [970, 449] width 248 height 56
copy span "+14057222727"
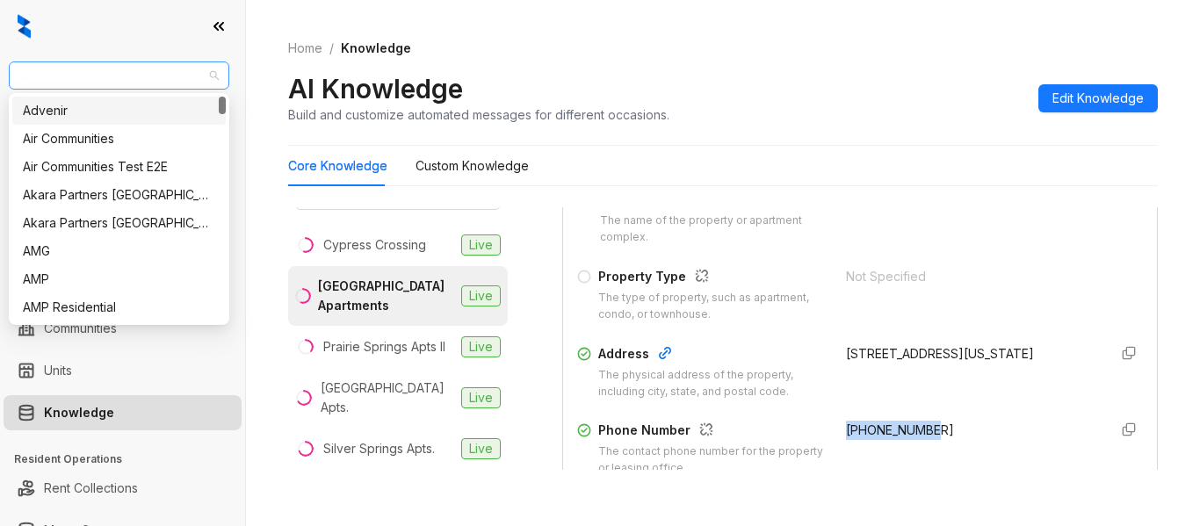
click at [167, 81] on span "Case and Associates" at bounding box center [118, 75] width 199 height 26
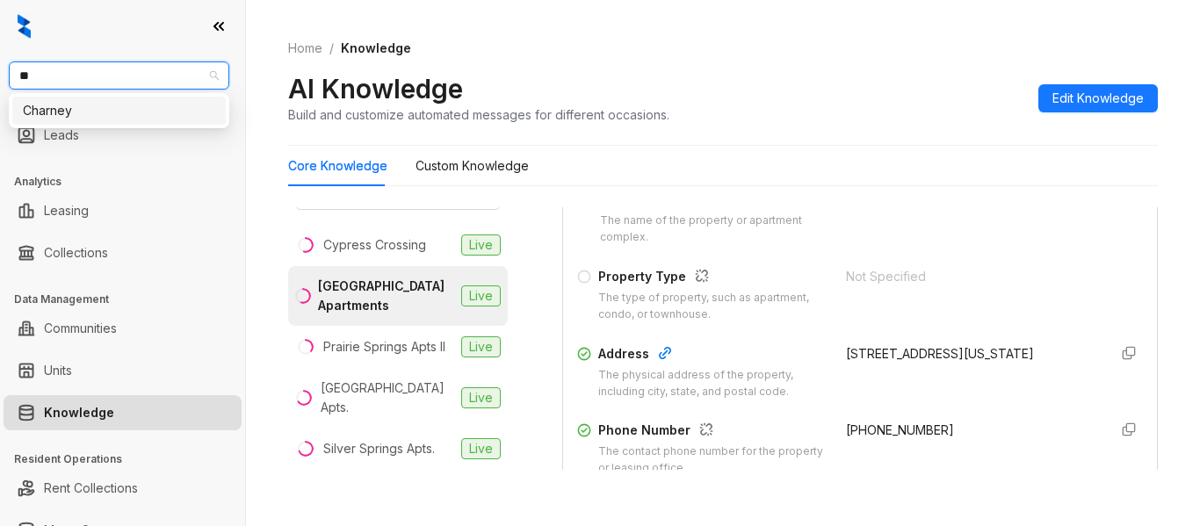
type input "***"
click at [156, 117] on div "Charney" at bounding box center [119, 110] width 192 height 19
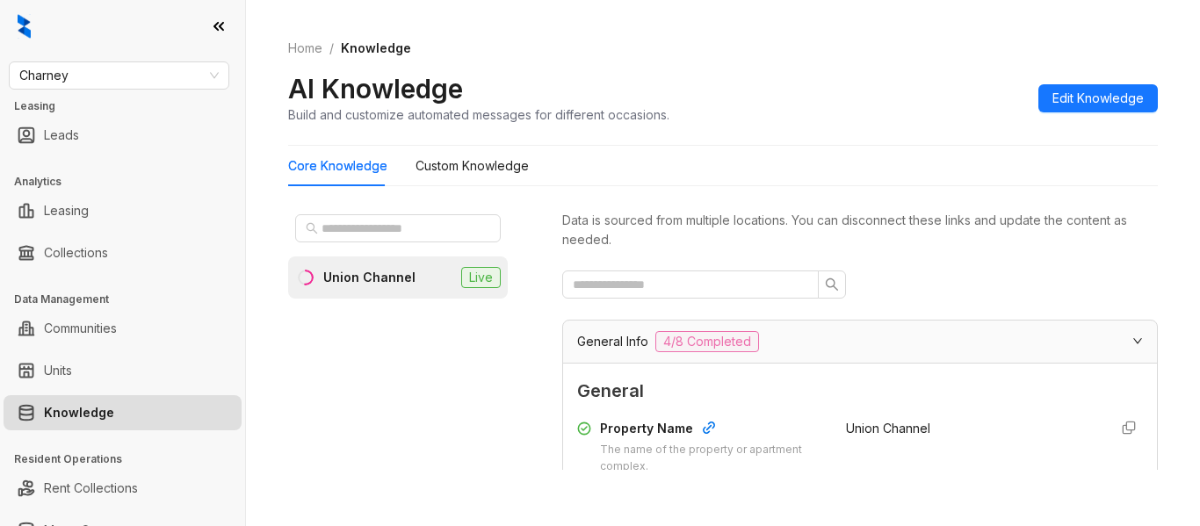
scroll to position [229, 0]
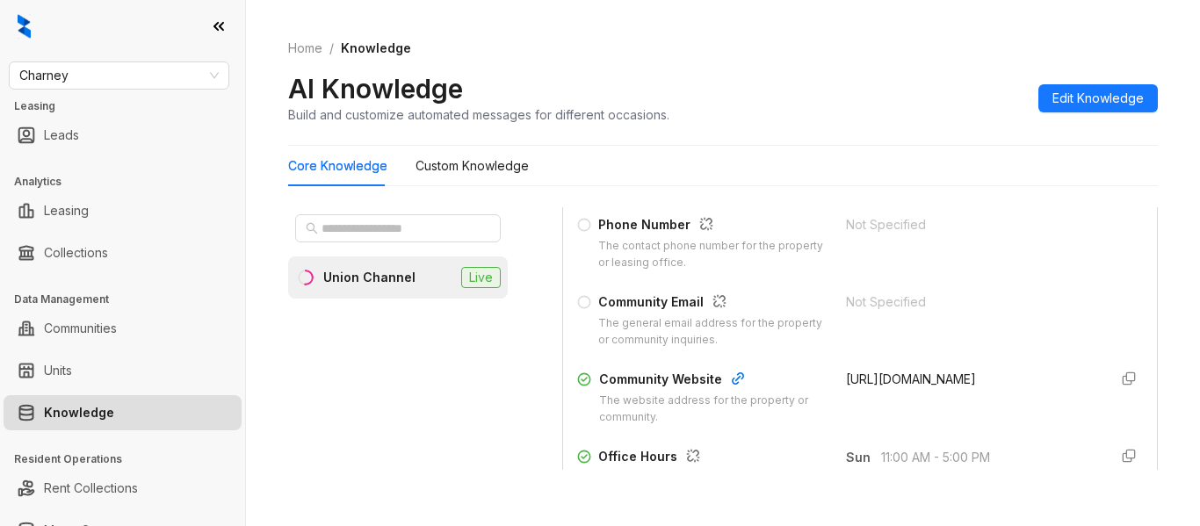
scroll to position [459, 0]
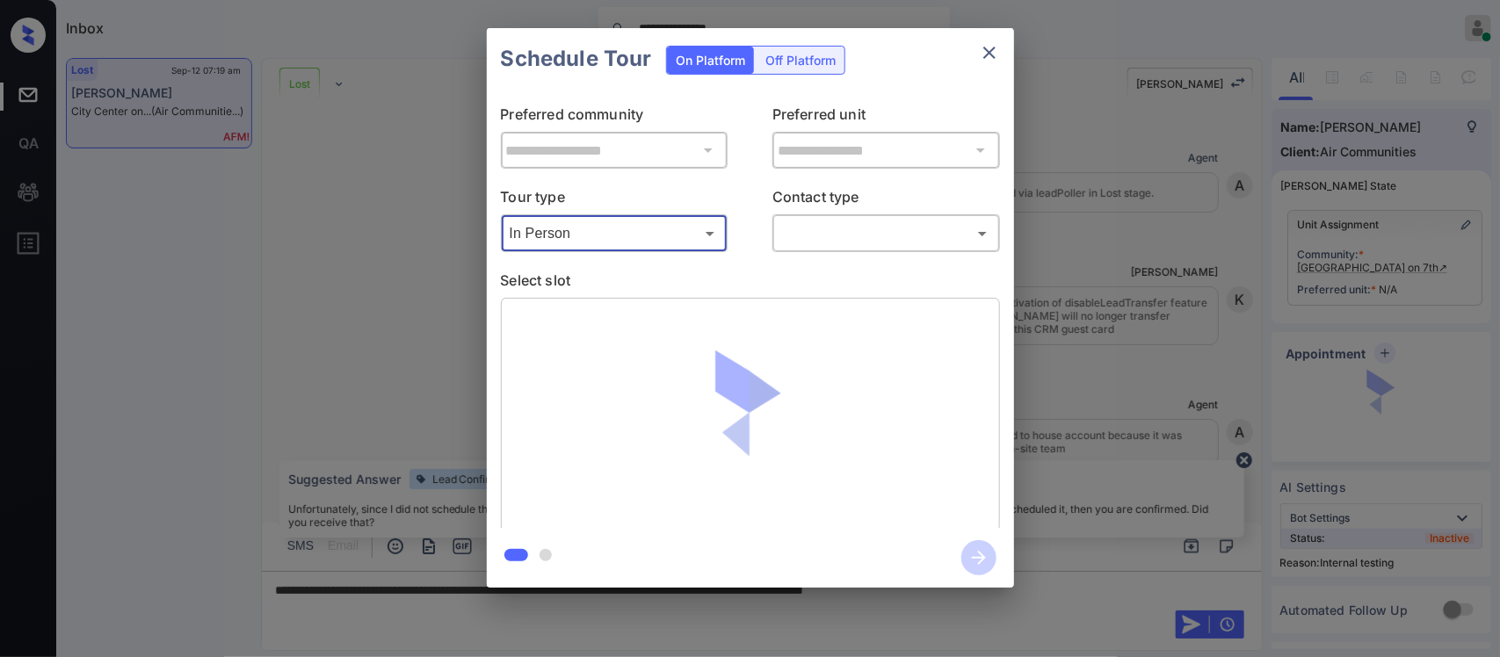
scroll to position [2224, 0]
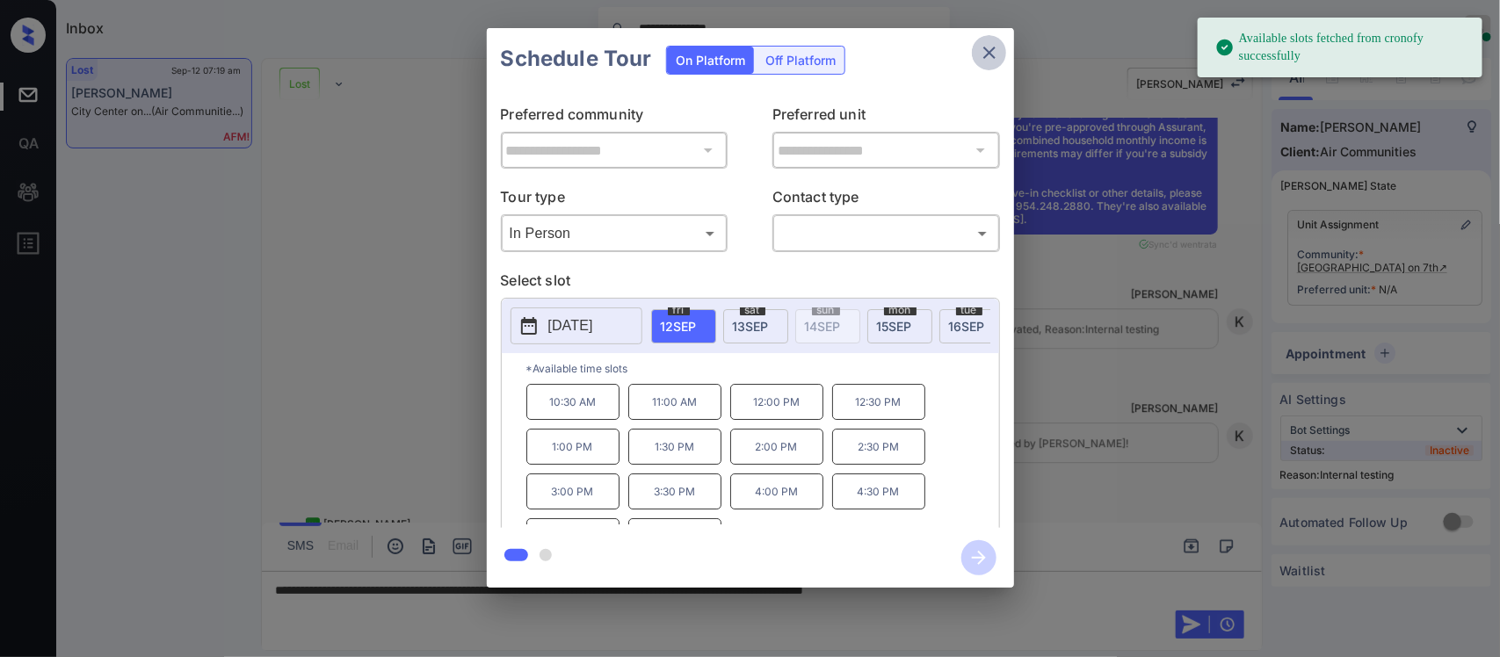
click at [979, 40] on button "close" at bounding box center [989, 52] width 35 height 35
